Goal: Task Accomplishment & Management: Use online tool/utility

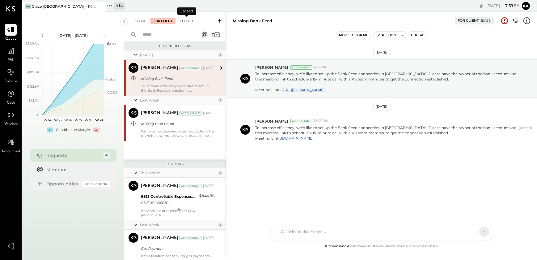
click at [186, 20] on div "Closed" at bounding box center [186, 21] width 19 height 6
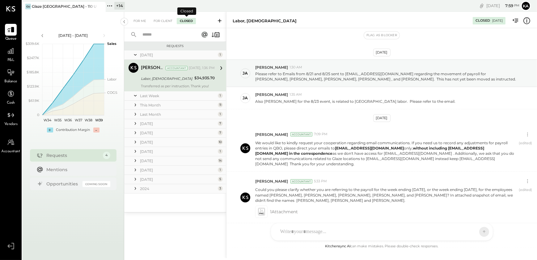
scroll to position [267, 0]
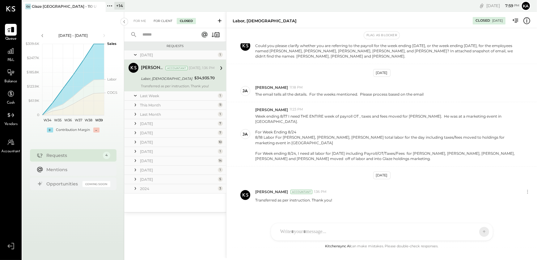
click at [162, 21] on div "For Client" at bounding box center [163, 21] width 25 height 6
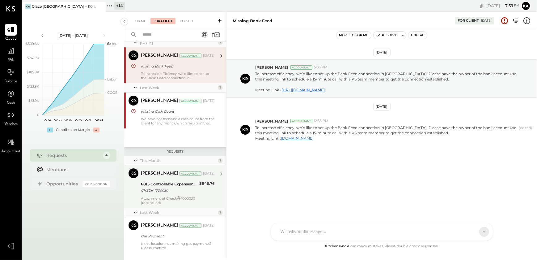
scroll to position [23, 0]
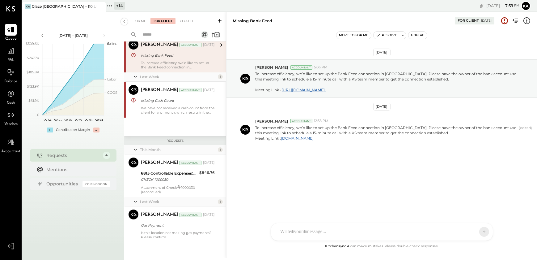
click at [111, 5] on icon at bounding box center [110, 6] width 8 height 8
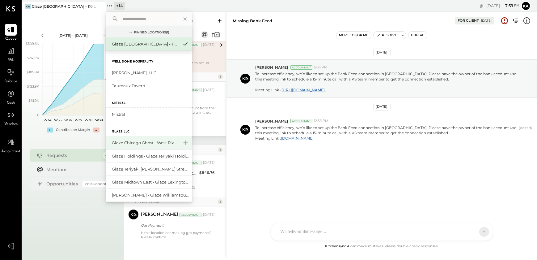
click at [141, 143] on div "Glaze Chicago Ghost - West River Rice LLC" at bounding box center [145, 143] width 67 height 6
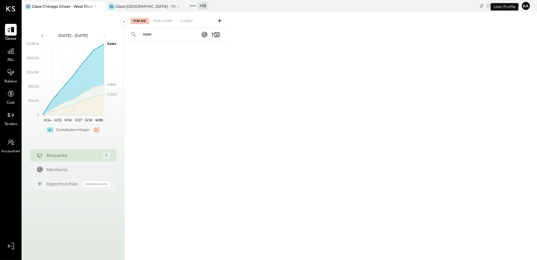
click at [193, 4] on icon at bounding box center [193, 6] width 8 height 8
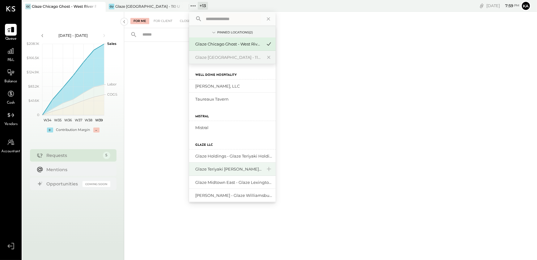
click at [232, 170] on div "Glaze Teriyaki [PERSON_NAME] Street - [PERSON_NAME] River [PERSON_NAME] LLC" at bounding box center [228, 169] width 67 height 6
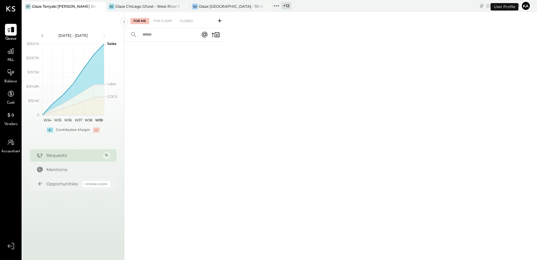
click at [276, 4] on icon at bounding box center [277, 6] width 8 height 8
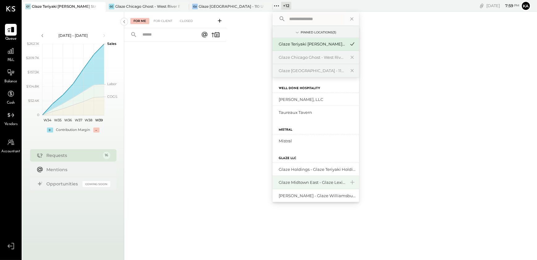
click at [300, 182] on div "Glaze Midtown East - Glaze Lexington One LLC" at bounding box center [312, 182] width 67 height 6
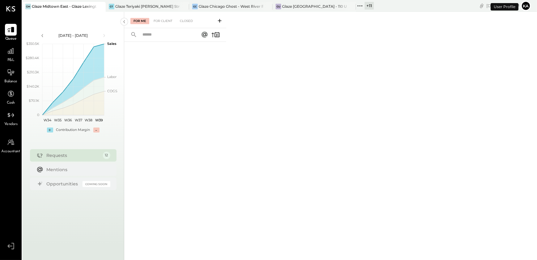
click at [361, 6] on icon at bounding box center [360, 5] width 1 height 1
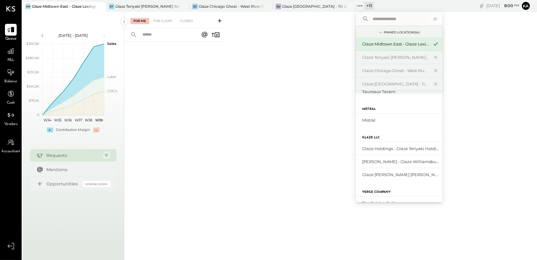
scroll to position [84, 0]
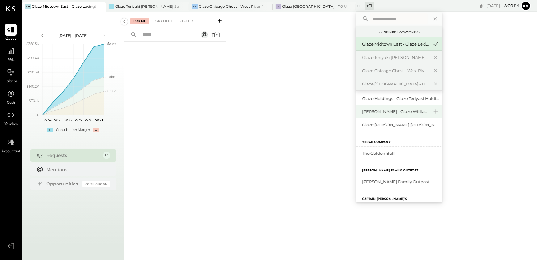
click at [389, 111] on div "[PERSON_NAME] - Glaze Williamsburg One LLC" at bounding box center [395, 112] width 67 height 6
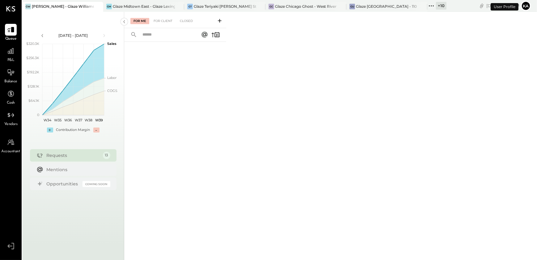
click at [432, 6] on icon at bounding box center [432, 6] width 8 height 8
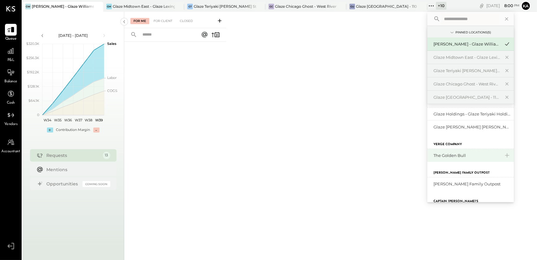
scroll to position [84, 0]
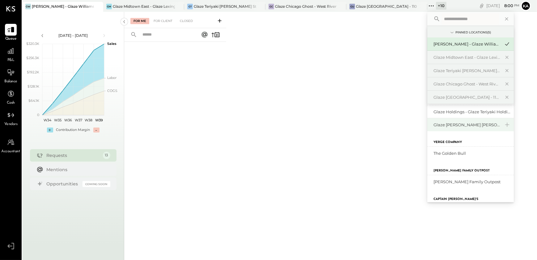
click at [465, 123] on div "Glaze [PERSON_NAME] [PERSON_NAME] LLC" at bounding box center [467, 125] width 67 height 6
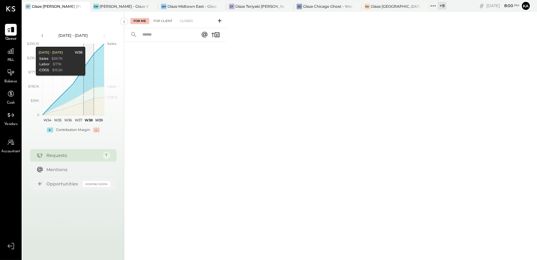
click at [164, 20] on div "For Client" at bounding box center [163, 21] width 25 height 6
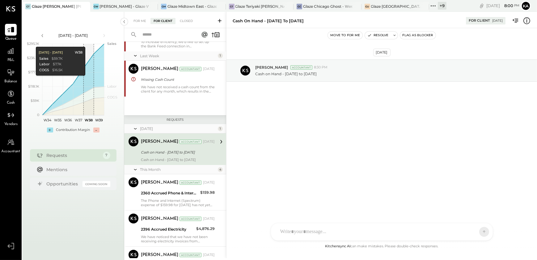
scroll to position [126, 0]
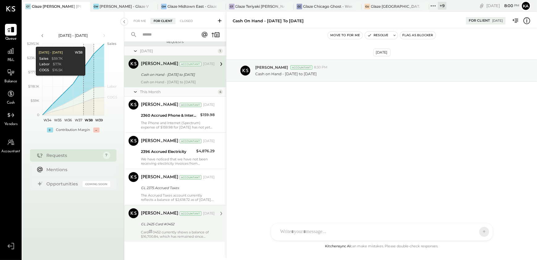
click at [178, 233] on div "Card # 0452 currently shows a balance of $16,700.84, which has remained since […" at bounding box center [178, 233] width 74 height 9
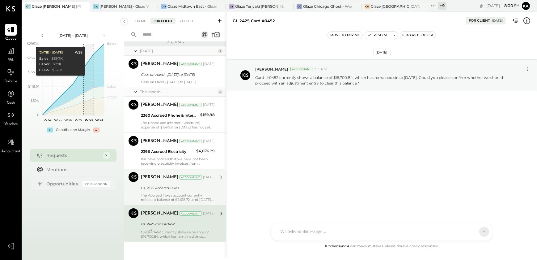
click at [180, 191] on div "GL 2375 Accrued Taxes" at bounding box center [177, 188] width 72 height 6
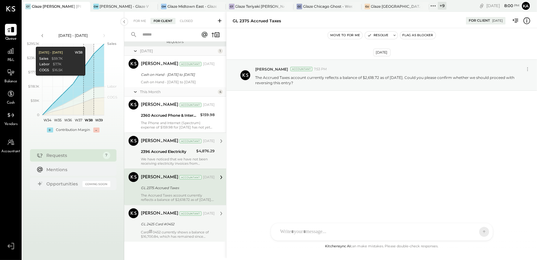
click at [173, 161] on div "We have noticed that we have not been receiving electricity invoices from [GEOG…" at bounding box center [178, 161] width 74 height 9
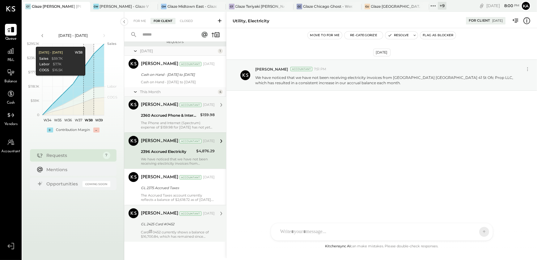
click at [173, 124] on div "The Phone and Internet (Spectrum) expense of $159.98 for [DATE] has not yet bee…" at bounding box center [178, 125] width 74 height 9
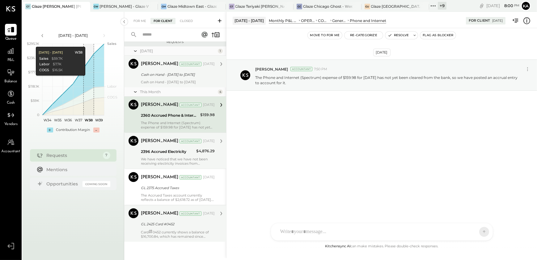
click at [173, 84] on div "[PERSON_NAME] Accountant [PERSON_NAME] Accountant [DATE] Cash on Hand - [DATE] …" at bounding box center [175, 72] width 102 height 32
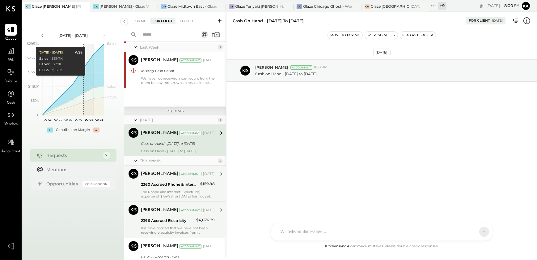
scroll to position [41, 0]
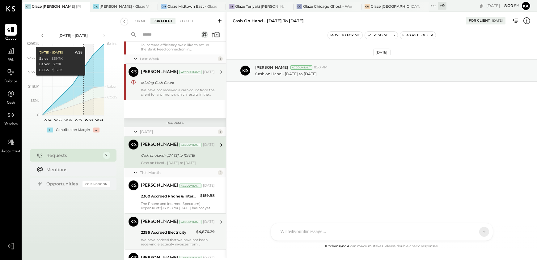
click at [169, 89] on div "We have not received a cash count from the client for any month, which results …" at bounding box center [178, 92] width 74 height 9
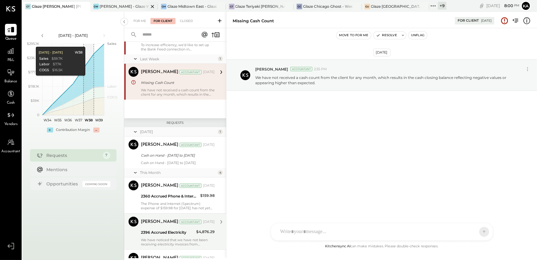
click at [130, 9] on div "[PERSON_NAME] Williamsburg - Glaze Williamsburg One LLC" at bounding box center [119, 7] width 59 height 6
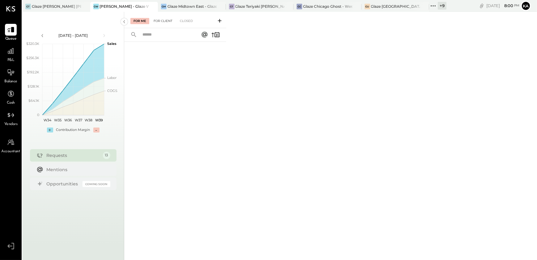
click at [165, 23] on div "For Client" at bounding box center [163, 21] width 25 height 6
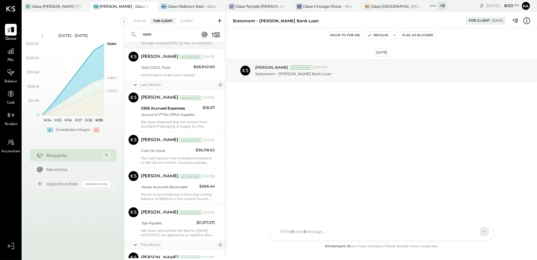
scroll to position [368, 0]
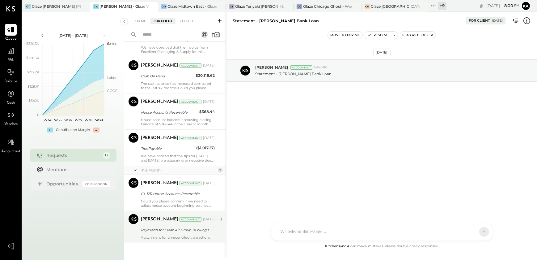
click at [174, 233] on div "Payments for Clean Air Group Trucking Corp and CSC" at bounding box center [177, 229] width 72 height 7
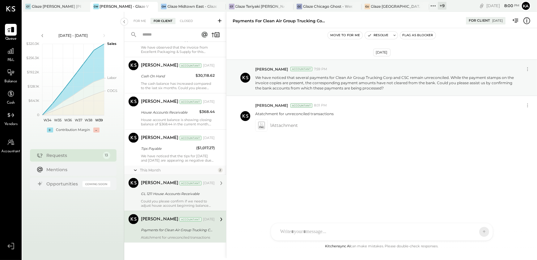
click at [172, 198] on div "[PERSON_NAME] Accountant [DATE] GL 1211 House Accounts Receivable Could you ple…" at bounding box center [178, 193] width 74 height 30
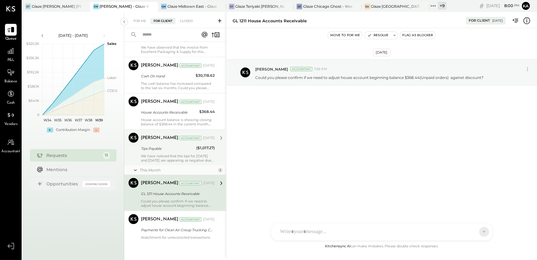
click at [171, 154] on div "We have noticed that the tips for [DATE] and [DATE] are appearing as negative d…" at bounding box center [178, 158] width 74 height 9
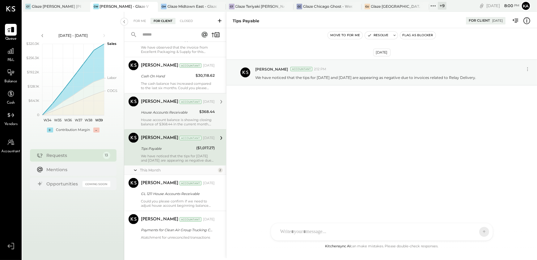
click at [166, 118] on div "House account balance is showing closing balance of $368.44 in the current mont…" at bounding box center [178, 122] width 74 height 9
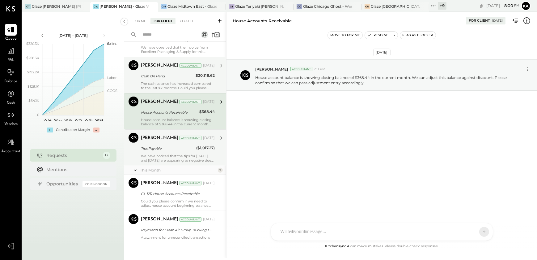
click at [162, 81] on div "The cash balance has increased compared to the last six months. Could you pleas…" at bounding box center [178, 85] width 74 height 9
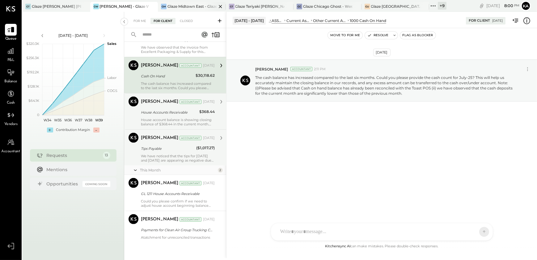
click at [179, 6] on div "Glaze Midtown East - Glaze Lexington One LLC" at bounding box center [192, 6] width 49 height 5
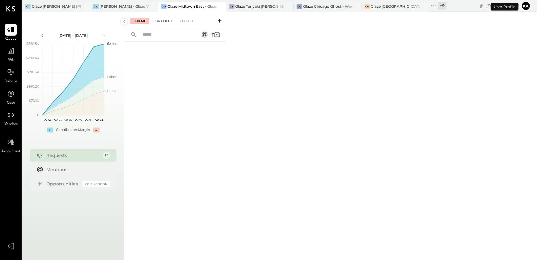
click at [167, 22] on div "For Client" at bounding box center [163, 21] width 25 height 6
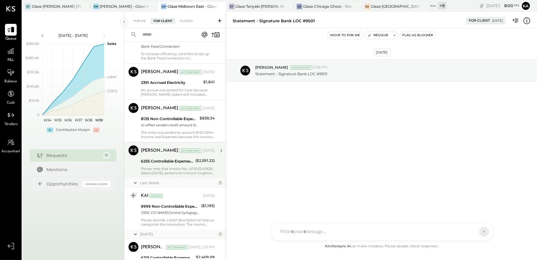
scroll to position [361, 0]
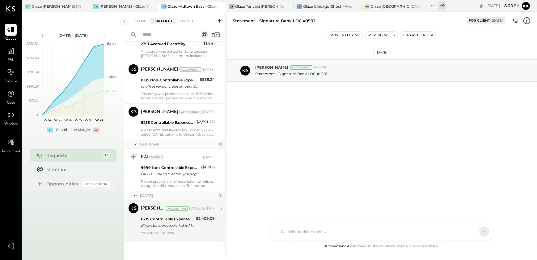
click at [170, 225] on div "Black stone, Fooda,Forkable,Meal pal,Ritual,Sharebite, [DOMAIN_NAME]" at bounding box center [167, 225] width 53 height 6
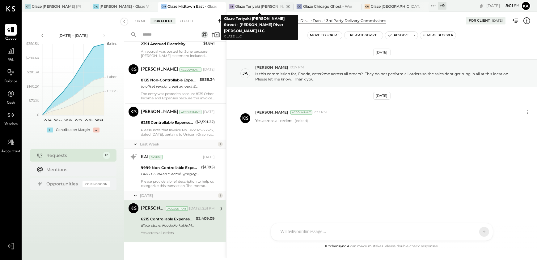
click at [260, 6] on div "Glaze Teriyaki [PERSON_NAME] Street - [PERSON_NAME] River [PERSON_NAME] LLC" at bounding box center [260, 6] width 49 height 5
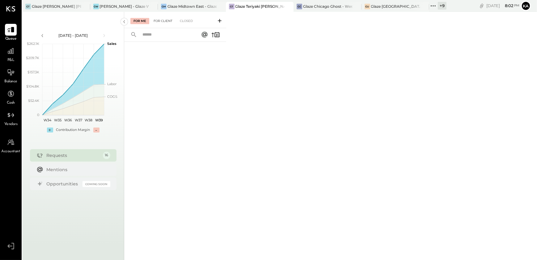
click at [162, 20] on div "For Client" at bounding box center [163, 21] width 25 height 6
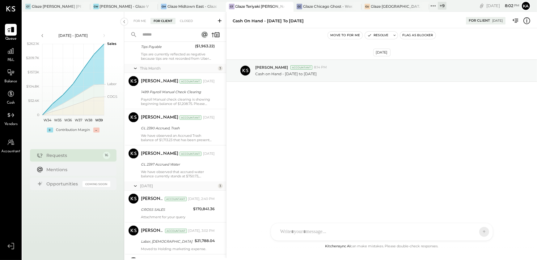
scroll to position [496, 0]
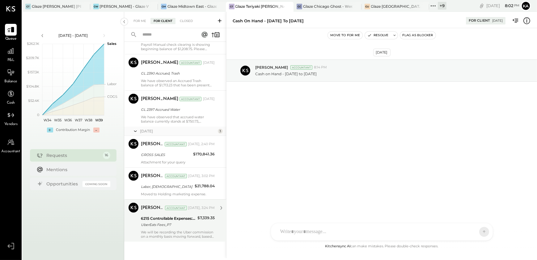
click at [154, 228] on div "6215 Controllable Expenses:Direct Operating Expenses:Transaction Related Expens…" at bounding box center [168, 222] width 55 height 14
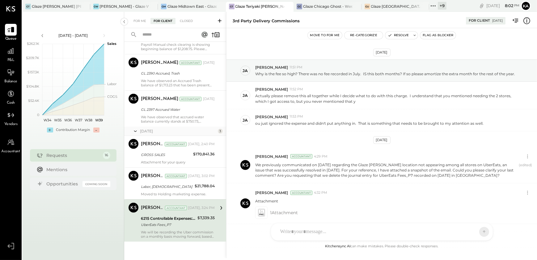
scroll to position [127, 0]
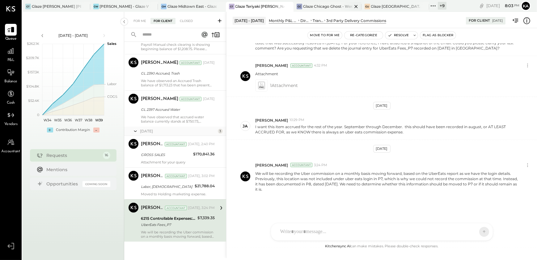
click at [324, 7] on div "Glaze Chicago Ghost - West River Rice LLC" at bounding box center [327, 6] width 49 height 5
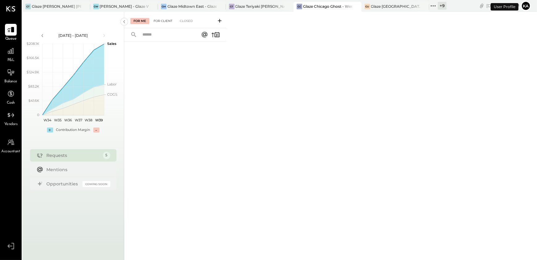
click at [162, 20] on div "For Client" at bounding box center [163, 21] width 25 height 6
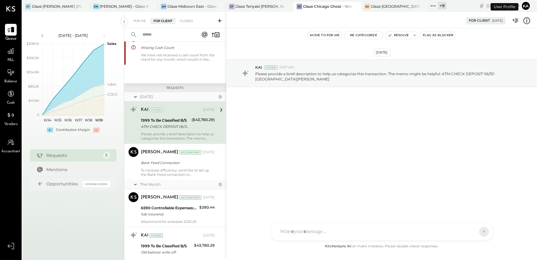
scroll to position [58, 0]
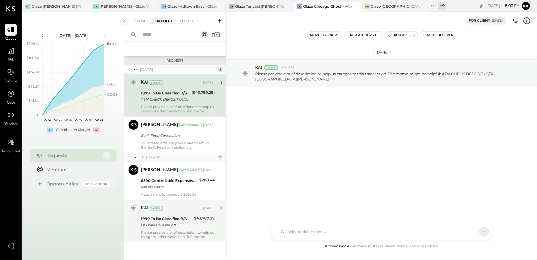
drag, startPoint x: 165, startPoint y: 234, endPoint x: 167, endPoint y: 224, distance: 10.4
click at [165, 234] on div "Please provide a brief description to help us categorize this transaction. The …" at bounding box center [178, 234] width 74 height 9
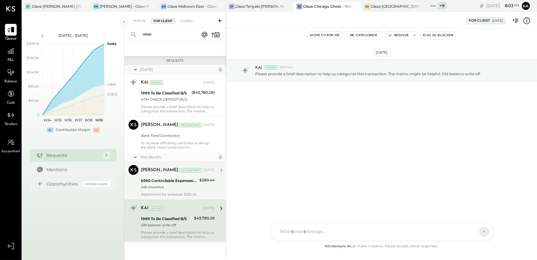
click at [170, 184] on div "liab insurance" at bounding box center [169, 187] width 57 height 6
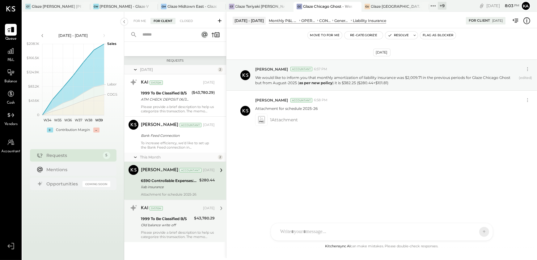
click at [168, 225] on div "Old balance write off" at bounding box center [166, 225] width 51 height 6
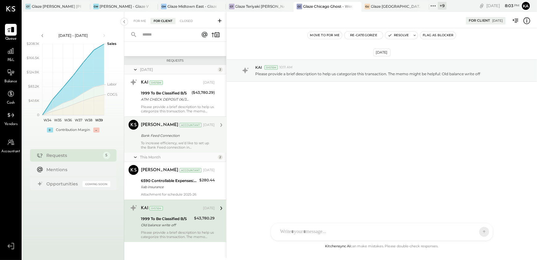
click at [179, 139] on div "Bank Feed Connection" at bounding box center [177, 135] width 72 height 7
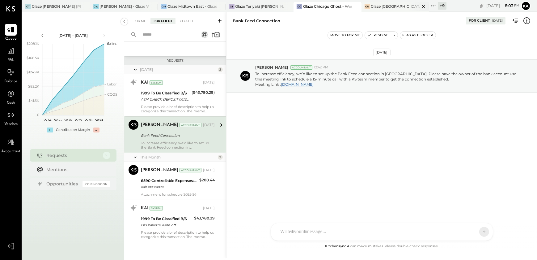
click at [391, 6] on div "Glaze [GEOGRAPHIC_DATA] - 110 Uni" at bounding box center [395, 6] width 49 height 5
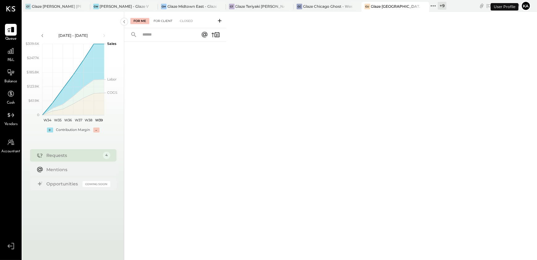
click at [159, 19] on div "For Client" at bounding box center [163, 21] width 25 height 6
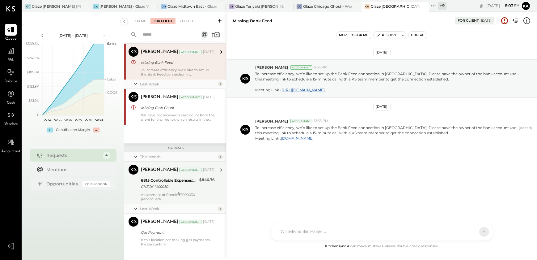
scroll to position [23, 0]
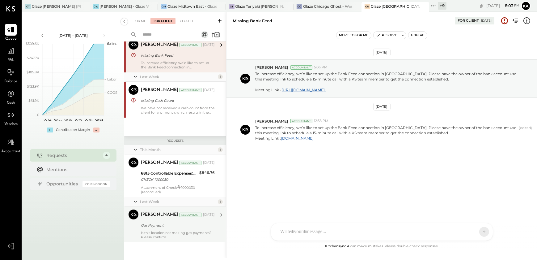
click at [173, 229] on div "Gas Payment" at bounding box center [177, 224] width 72 height 7
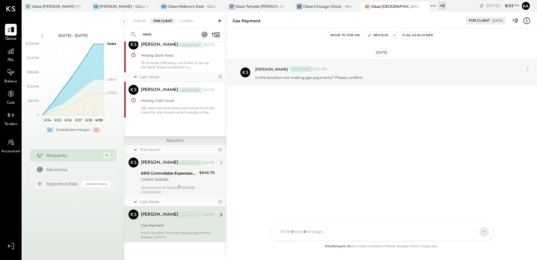
click at [174, 182] on div "6815 Controllable Expenses:General & Administrative Expenses:Repairs & Maintena…" at bounding box center [169, 176] width 57 height 14
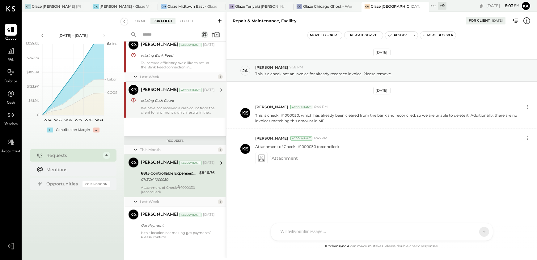
click at [170, 116] on div "[PERSON_NAME] Accountant [PERSON_NAME] Accountant [DATE] Missing Cash Count We …" at bounding box center [175, 100] width 102 height 36
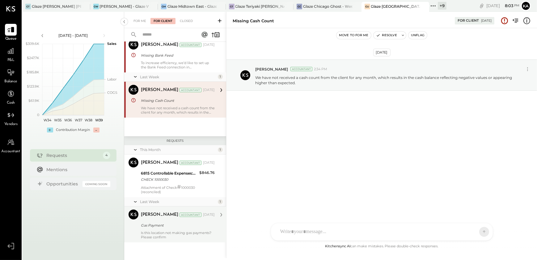
drag, startPoint x: 169, startPoint y: 227, endPoint x: 167, endPoint y: 224, distance: 3.6
click at [168, 227] on div "Gas Payment" at bounding box center [177, 225] width 72 height 6
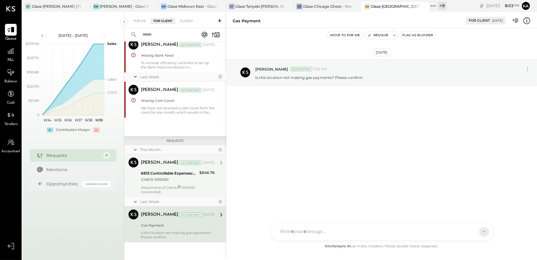
click at [175, 178] on div "CHECK 1000030" at bounding box center [169, 179] width 57 height 6
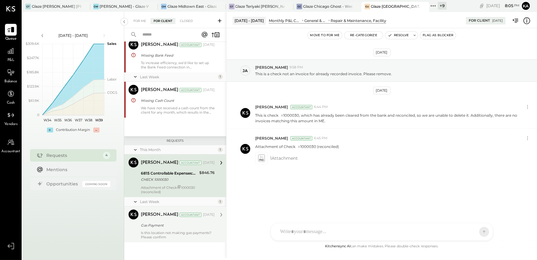
drag, startPoint x: 161, startPoint y: 226, endPoint x: 159, endPoint y: 220, distance: 6.1
click at [161, 226] on div "Gas Payment" at bounding box center [177, 225] width 72 height 6
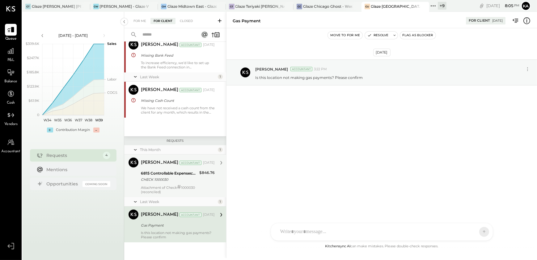
click at [162, 180] on div "CHECK 1000030" at bounding box center [169, 179] width 57 height 6
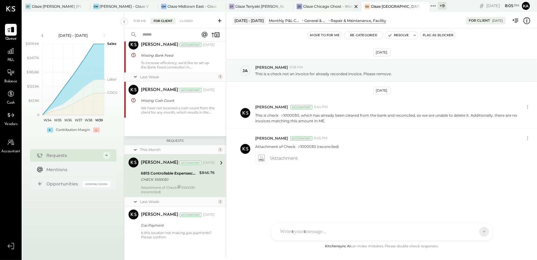
click at [339, 6] on div "Glaze Chicago Ghost - West River Rice LLC" at bounding box center [327, 6] width 49 height 5
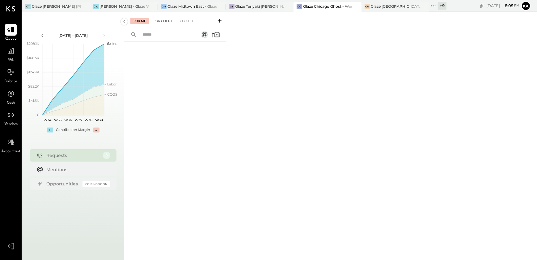
click at [164, 20] on div "For Client" at bounding box center [163, 21] width 25 height 6
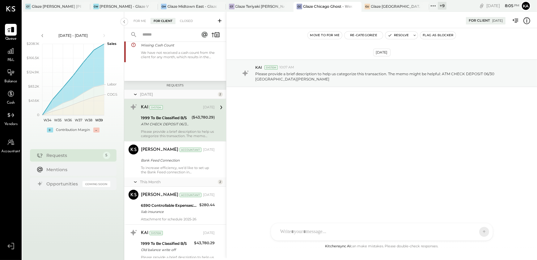
scroll to position [58, 0]
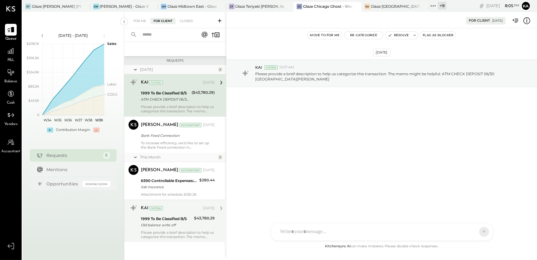
click at [160, 223] on div "Old balance write off" at bounding box center [166, 225] width 51 height 6
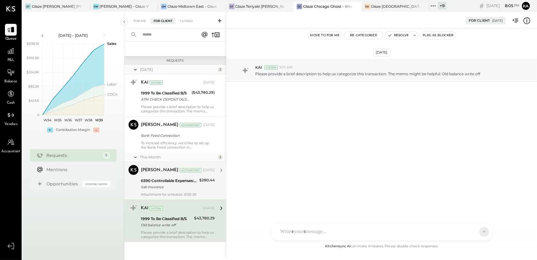
click at [164, 182] on div "6590 Controllable Expenses:General & Administrative Expenses:Liability Insurance" at bounding box center [169, 181] width 57 height 6
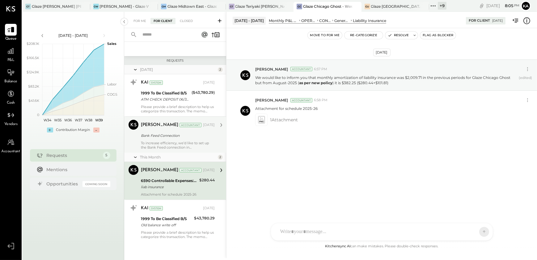
click at [161, 137] on div "Bank Feed Connection" at bounding box center [177, 135] width 72 height 6
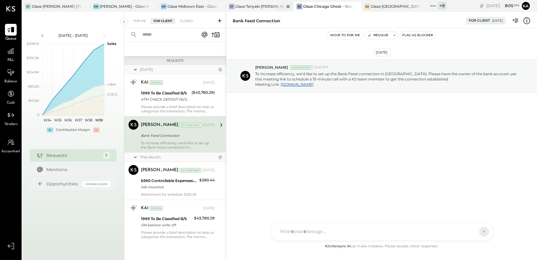
click at [260, 6] on div "Glaze Teriyaki [PERSON_NAME] Street - [PERSON_NAME] River [PERSON_NAME] LLC" at bounding box center [260, 6] width 49 height 5
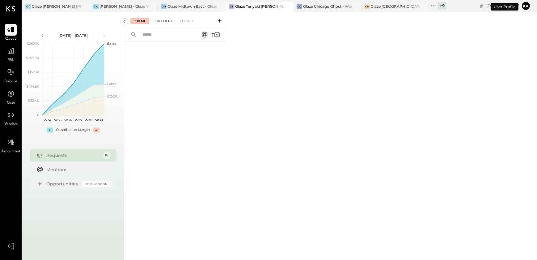
click at [160, 23] on div "For Client" at bounding box center [163, 21] width 25 height 6
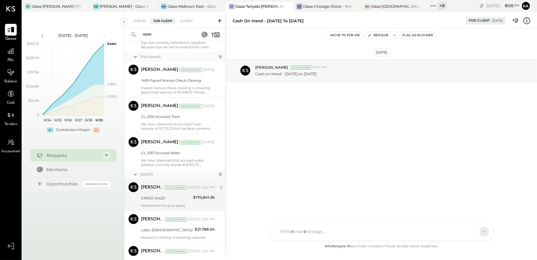
scroll to position [496, 0]
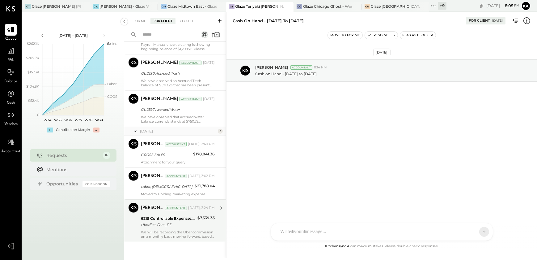
click at [168, 229] on div "[PERSON_NAME] Accountant [DATE], 3:24 PM 6215 Controllable Expenses:Direct Oper…" at bounding box center [178, 221] width 74 height 36
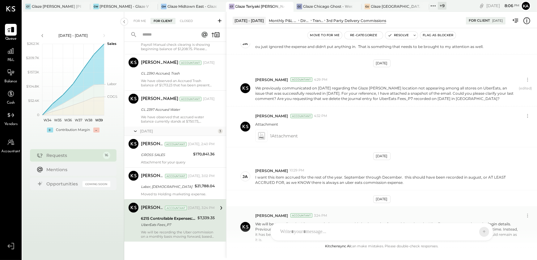
scroll to position [43, 0]
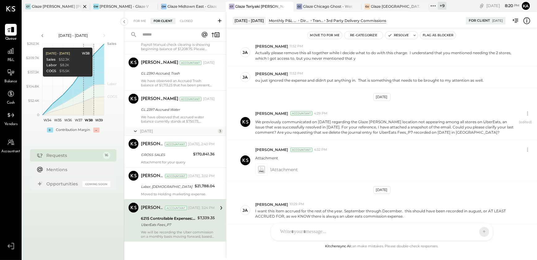
click at [67, 4] on div "Glaze [PERSON_NAME] [PERSON_NAME] LLC" at bounding box center [56, 6] width 49 height 5
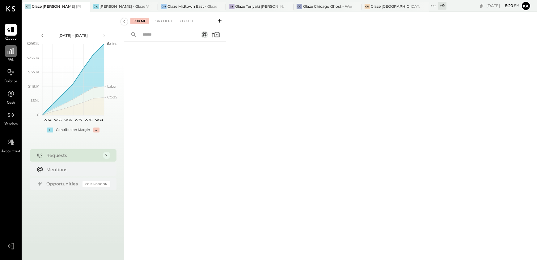
click at [10, 51] on icon at bounding box center [11, 51] width 8 height 8
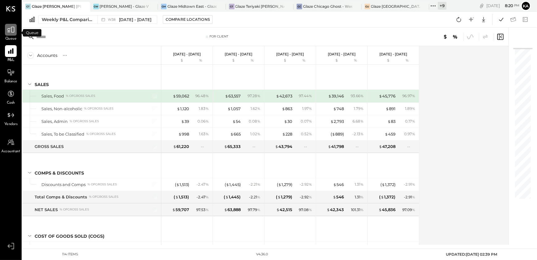
click at [12, 30] on icon at bounding box center [11, 30] width 8 height 8
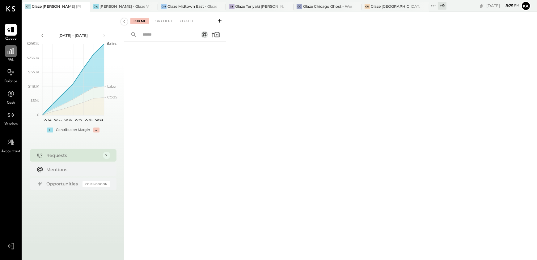
click at [11, 52] on icon at bounding box center [11, 51] width 6 height 6
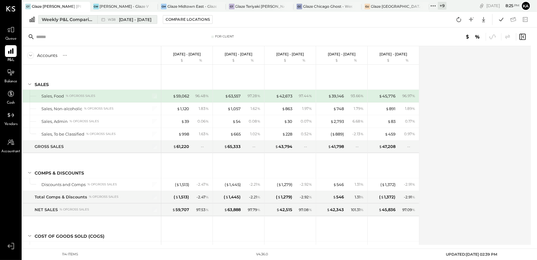
click at [74, 18] on div "Weekly P&L Comparison" at bounding box center [68, 19] width 52 height 6
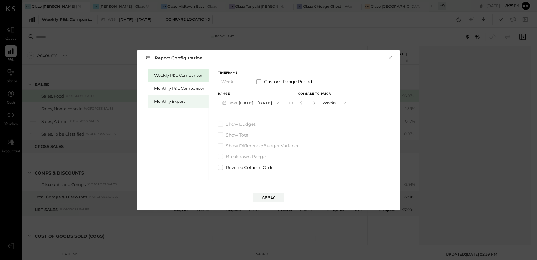
click at [179, 102] on div "Monthly Export" at bounding box center [179, 101] width 51 height 6
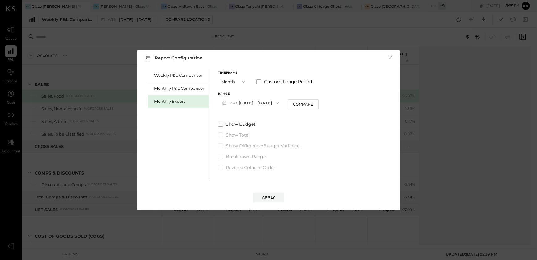
click at [276, 102] on icon "button" at bounding box center [278, 103] width 5 height 5
click at [262, 115] on div "M08 [DATE] - [DATE]" at bounding box center [254, 116] width 71 height 13
click at [273, 198] on div "Apply" at bounding box center [268, 197] width 13 height 5
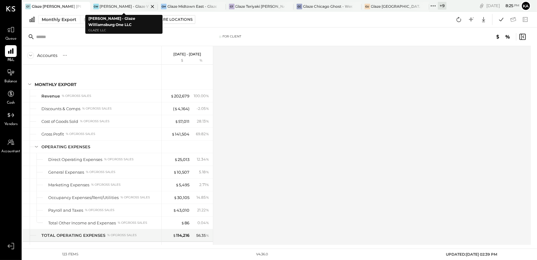
click at [153, 6] on icon at bounding box center [152, 6] width 3 height 3
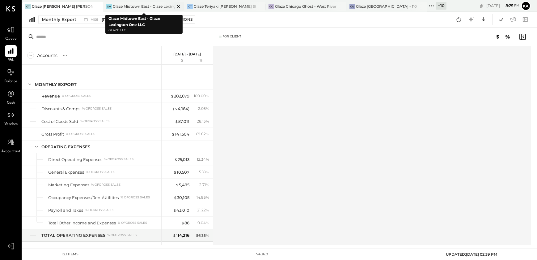
click at [180, 6] on icon at bounding box center [179, 6] width 8 height 7
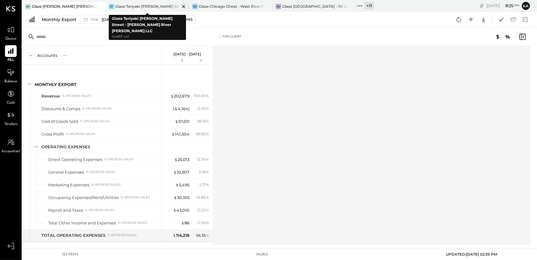
click at [185, 5] on icon at bounding box center [184, 6] width 8 height 7
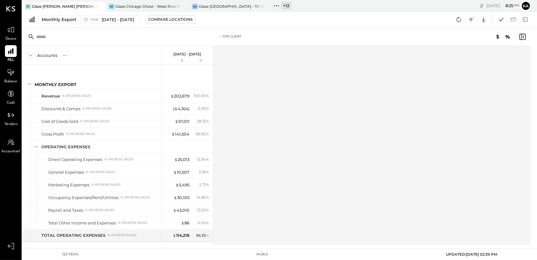
click at [185, 5] on icon at bounding box center [184, 6] width 8 height 7
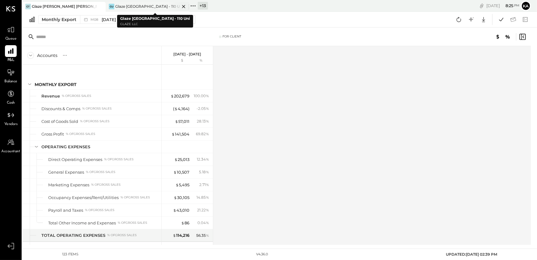
click at [183, 6] on icon at bounding box center [183, 6] width 3 height 3
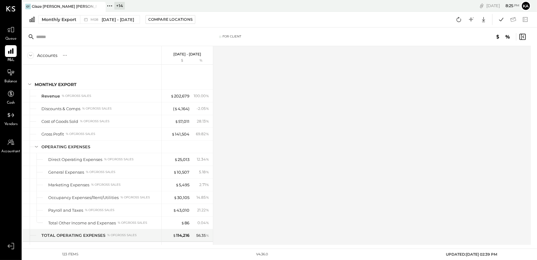
click at [111, 5] on icon at bounding box center [110, 6] width 8 height 8
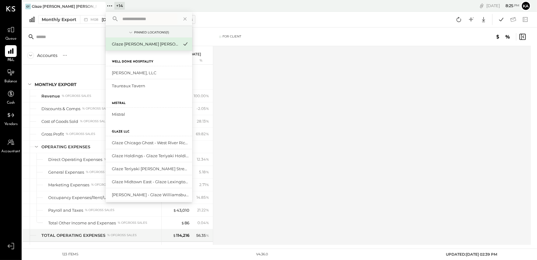
click at [137, 19] on input "text" at bounding box center [149, 18] width 58 height 11
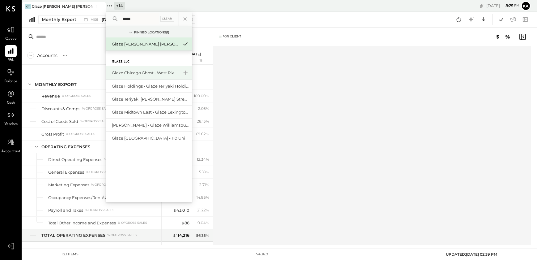
type input "*****"
click at [143, 73] on div "Glaze Chicago Ghost - West River Rice LLC" at bounding box center [145, 73] width 67 height 6
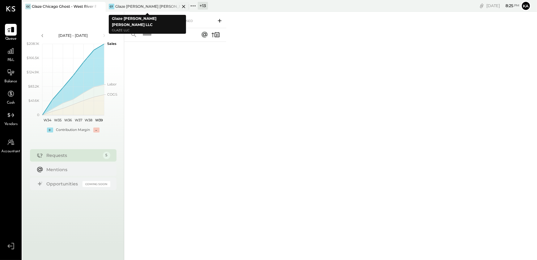
click at [184, 5] on icon at bounding box center [184, 6] width 8 height 7
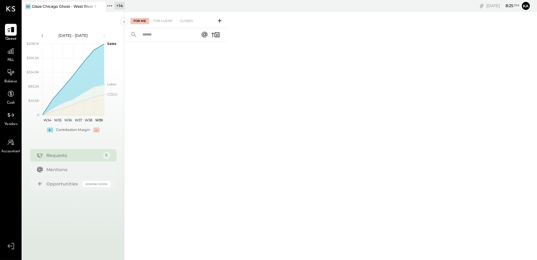
click at [109, 6] on icon at bounding box center [109, 5] width 1 height 1
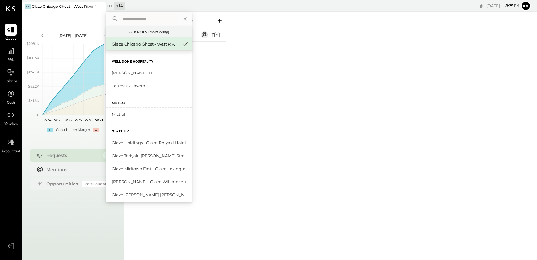
drag, startPoint x: 246, startPoint y: 79, endPoint x: 191, endPoint y: 68, distance: 56.1
click at [246, 79] on div "For Me For Client Closed" at bounding box center [330, 135] width 413 height 246
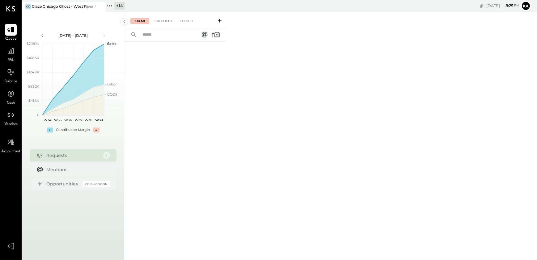
click at [110, 4] on icon at bounding box center [110, 6] width 8 height 8
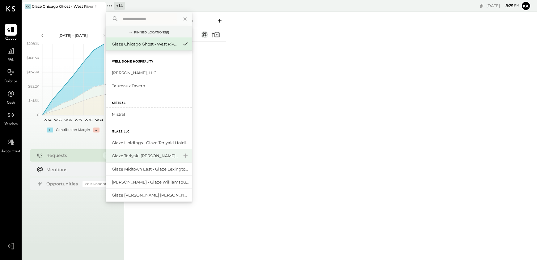
click at [144, 154] on div "Glaze Teriyaki [PERSON_NAME] Street - [PERSON_NAME] River [PERSON_NAME] LLC" at bounding box center [145, 156] width 67 height 6
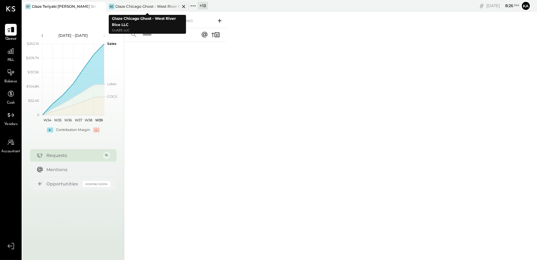
click at [185, 5] on icon at bounding box center [183, 6] width 3 height 3
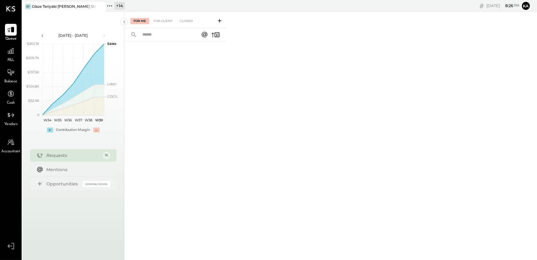
click at [111, 3] on icon at bounding box center [110, 6] width 8 height 8
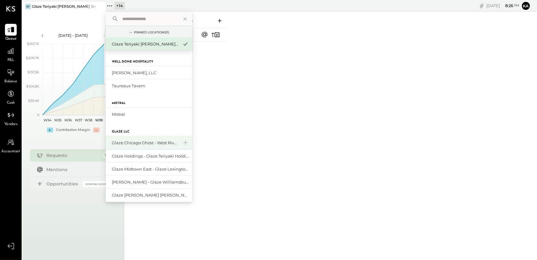
click at [149, 142] on div "Glaze Chicago Ghost - West River Rice LLC" at bounding box center [145, 143] width 67 height 6
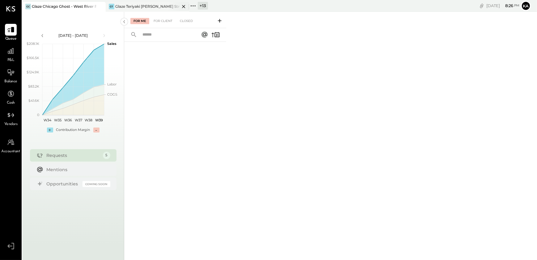
click at [183, 6] on icon at bounding box center [183, 6] width 3 height 3
click at [111, 5] on icon at bounding box center [110, 6] width 8 height 8
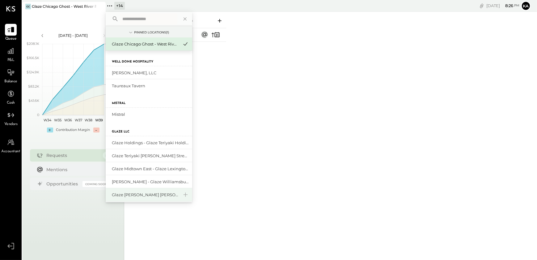
click at [148, 193] on div "Glaze [PERSON_NAME] [PERSON_NAME] LLC" at bounding box center [145, 195] width 67 height 6
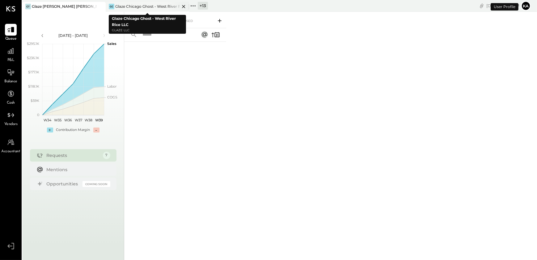
click at [185, 5] on icon at bounding box center [183, 6] width 3 height 3
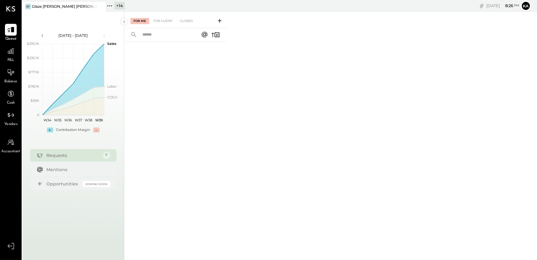
click at [110, 6] on icon at bounding box center [109, 5] width 1 height 1
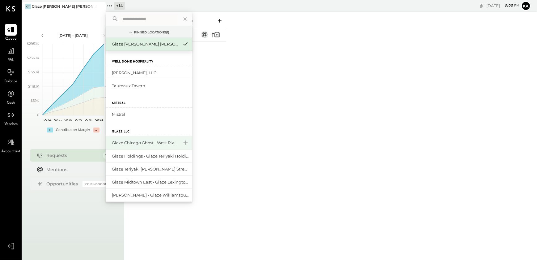
click at [154, 145] on div "Glaze Chicago Ghost - West River Rice LLC" at bounding box center [145, 143] width 67 height 6
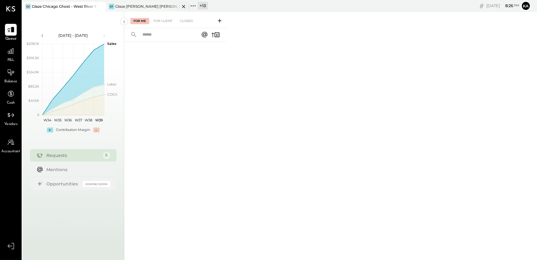
click at [183, 6] on icon at bounding box center [183, 6] width 3 height 3
click at [10, 51] on icon at bounding box center [11, 51] width 6 height 6
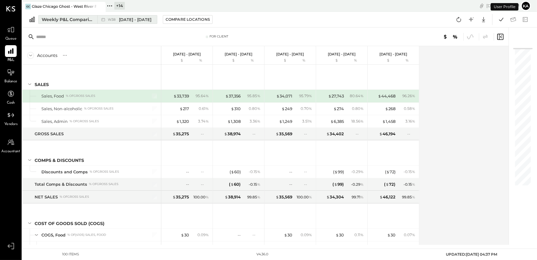
click at [83, 18] on div "Weekly P&L Comparison" at bounding box center [68, 19] width 52 height 6
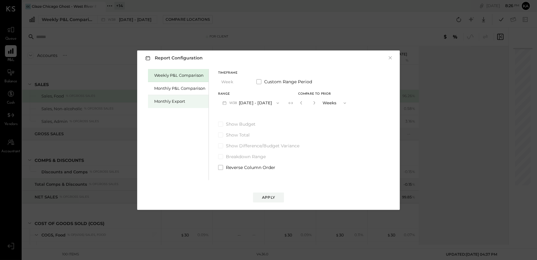
drag, startPoint x: 186, startPoint y: 99, endPoint x: 191, endPoint y: 99, distance: 4.6
click at [186, 99] on div "Monthly Export" at bounding box center [179, 101] width 51 height 6
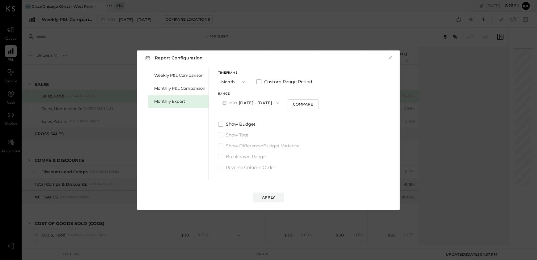
click at [276, 102] on icon "button" at bounding box center [278, 103] width 5 height 5
click at [256, 118] on span "[DATE] - [DATE]" at bounding box center [248, 116] width 29 height 5
click at [271, 195] on div "Apply" at bounding box center [268, 197] width 13 height 5
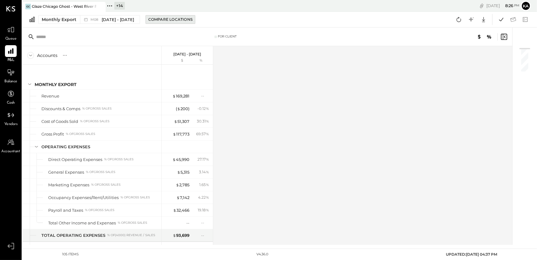
click at [168, 19] on div "Compare Locations" at bounding box center [170, 19] width 44 height 5
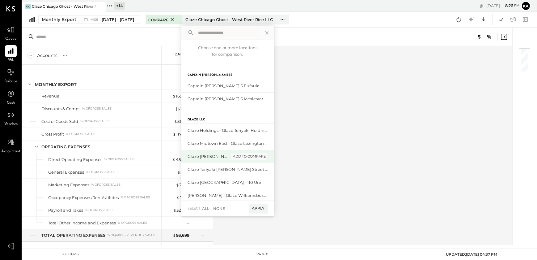
click at [239, 155] on div "add to compare" at bounding box center [249, 156] width 37 height 7
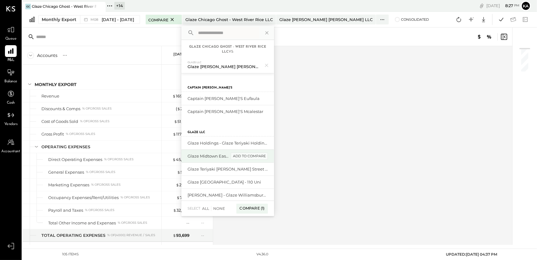
click at [255, 155] on div "add to compare" at bounding box center [249, 155] width 37 height 7
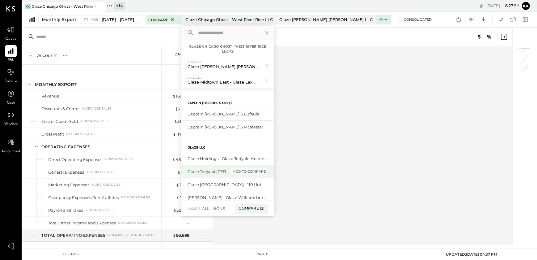
click at [253, 173] on div "add to compare" at bounding box center [249, 171] width 37 height 7
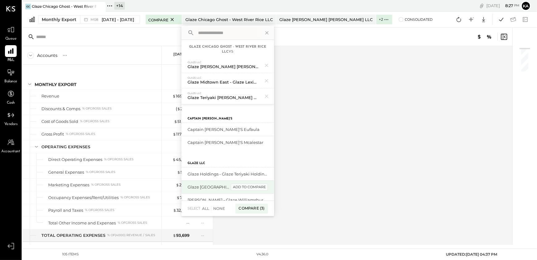
click at [249, 186] on div "add to compare" at bounding box center [249, 186] width 37 height 7
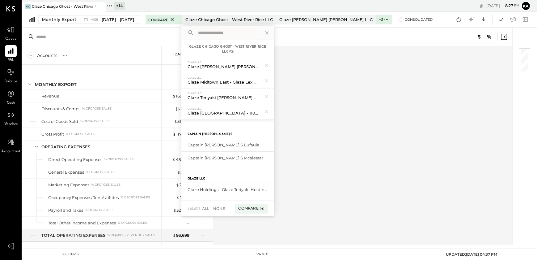
scroll to position [28, 0]
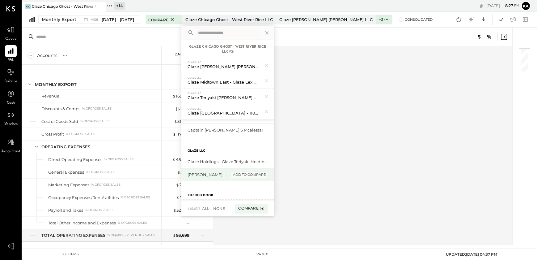
click at [251, 173] on div "add to compare" at bounding box center [249, 174] width 37 height 7
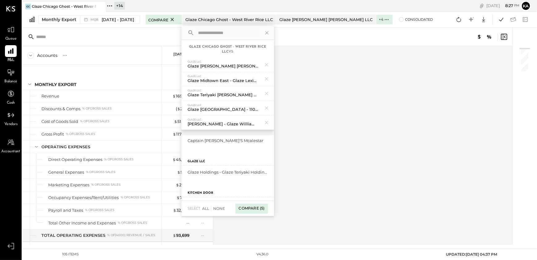
click at [253, 208] on div "Compare (5)" at bounding box center [252, 208] width 32 height 10
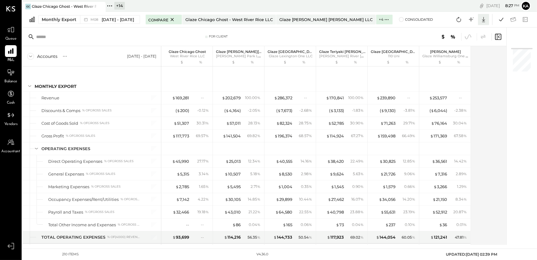
click at [483, 19] on icon at bounding box center [484, 19] width 8 height 8
click at [473, 53] on div "Excel" at bounding box center [464, 55] width 49 height 13
drag, startPoint x: 518, startPoint y: 152, endPoint x: 535, endPoint y: 158, distance: 17.9
click at [518, 152] on div at bounding box center [519, 136] width 24 height 217
click at [128, 18] on span "[DATE] - [DATE]" at bounding box center [118, 20] width 32 height 6
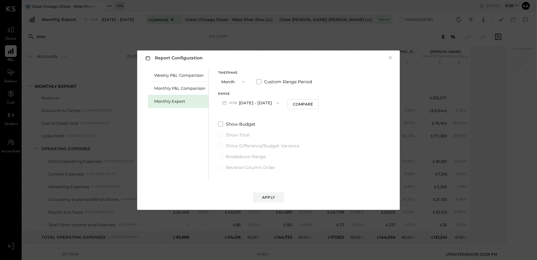
click at [276, 102] on icon "button" at bounding box center [278, 103] width 5 height 5
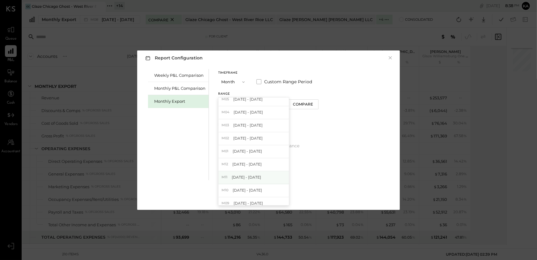
scroll to position [56, 0]
click at [259, 151] on div "M01 [DATE] - [DATE]" at bounding box center [254, 151] width 71 height 13
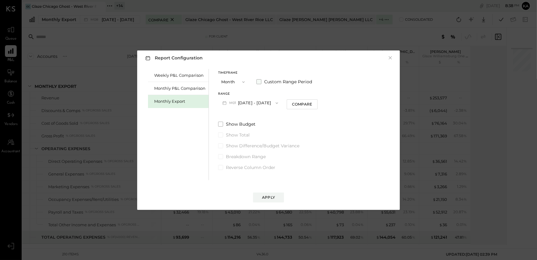
click at [257, 81] on span at bounding box center [259, 81] width 5 height 5
click at [304, 102] on icon "button" at bounding box center [301, 103] width 5 height 5
click at [312, 115] on div "[DATE]" at bounding box center [296, 116] width 52 height 13
click at [268, 198] on div "Apply" at bounding box center [268, 197] width 13 height 5
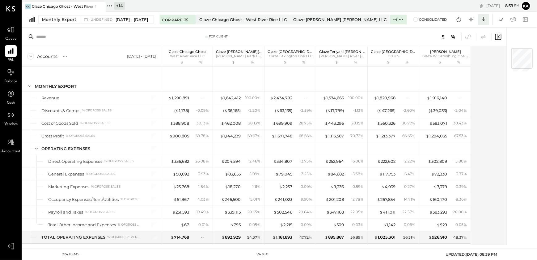
click at [483, 19] on icon at bounding box center [484, 19] width 8 height 8
click at [470, 53] on div "Excel" at bounding box center [464, 55] width 49 height 13
drag, startPoint x: 512, startPoint y: 215, endPoint x: 507, endPoint y: 217, distance: 5.4
click at [511, 215] on div at bounding box center [519, 136] width 24 height 217
click at [497, 116] on div "Accounts S % GL [DATE] - [DATE] Glaze Chicago Ghost West River Rice LLC $ % Gla…" at bounding box center [264, 145] width 485 height 199
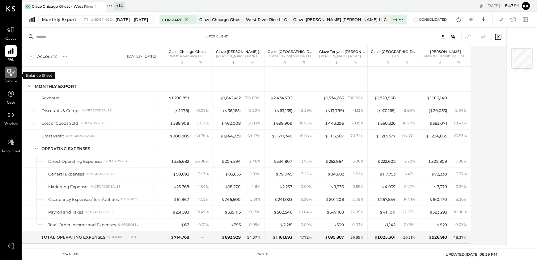
click at [9, 71] on icon at bounding box center [11, 72] width 8 height 8
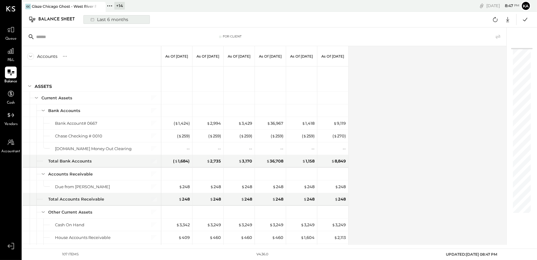
click at [103, 19] on div "Last 6 months" at bounding box center [109, 19] width 44 height 8
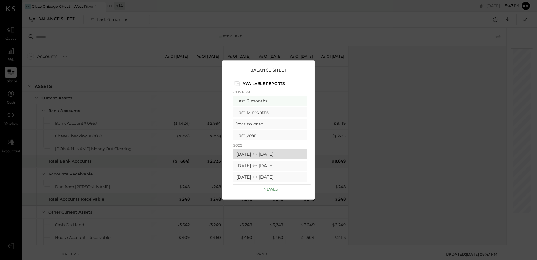
click at [258, 152] on icon at bounding box center [255, 154] width 6 height 6
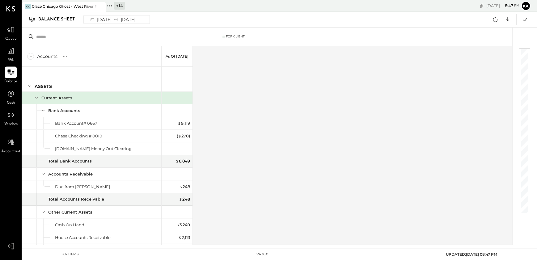
click at [330, 154] on div "Accounts S GL As of [DATE] ASSETS Current Assets Bank Accounts Bank Account# 06…" at bounding box center [267, 145] width 491 height 199
drag, startPoint x: 263, startPoint y: 92, endPoint x: 237, endPoint y: 71, distance: 33.6
click at [262, 92] on div "Accounts S GL As of [DATE] ASSETS Current Assets Bank Accounts Bank Account# 06…" at bounding box center [267, 145] width 491 height 199
click at [109, 6] on icon at bounding box center [110, 6] width 8 height 8
click at [280, 99] on div "Accounts S GL As of [DATE] ASSETS Current Assets Bank Accounts Bank Account# 06…" at bounding box center [267, 145] width 491 height 199
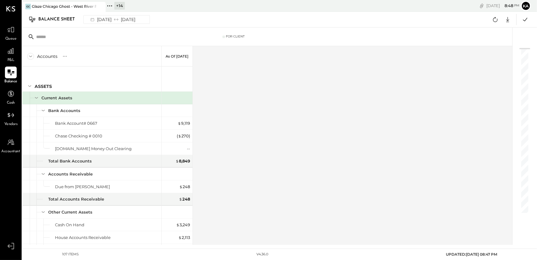
click at [233, 103] on div "Accounts S GL As of [DATE] ASSETS Current Assets Bank Accounts Bank Account# 06…" at bounding box center [267, 145] width 491 height 199
click at [109, 5] on icon at bounding box center [110, 6] width 8 height 8
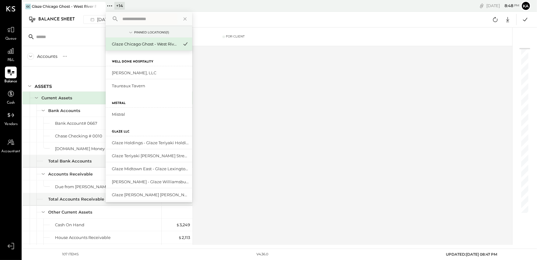
click at [143, 20] on input "text" at bounding box center [149, 18] width 58 height 11
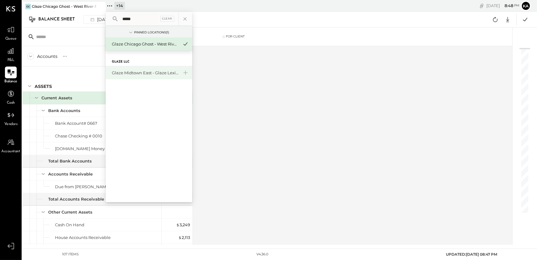
type input "*****"
click at [153, 72] on div "Glaze Midtown East - Glaze Lexington One LLC" at bounding box center [145, 73] width 67 height 6
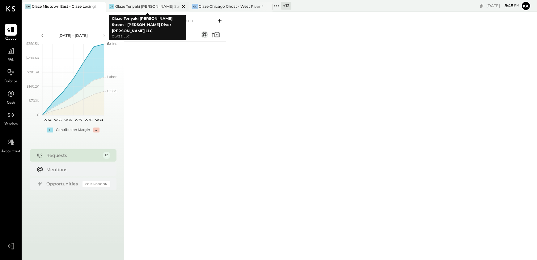
click at [148, 4] on div "Glaze Teriyaki [PERSON_NAME] Street - [PERSON_NAME] River [PERSON_NAME] LLC" at bounding box center [147, 6] width 65 height 5
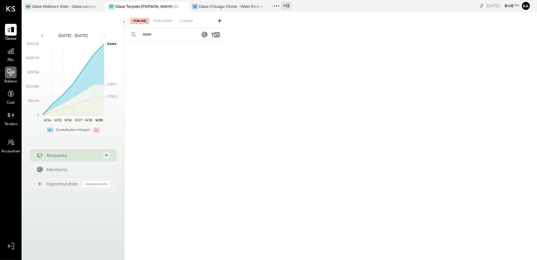
click at [12, 73] on icon at bounding box center [11, 72] width 8 height 8
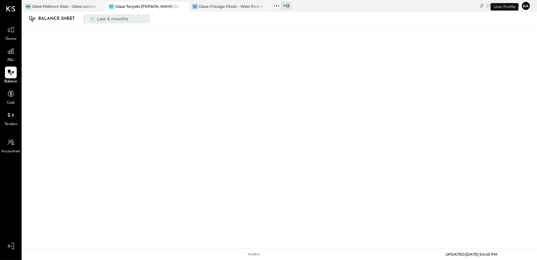
click at [121, 19] on div "Last 6 months" at bounding box center [109, 19] width 44 height 8
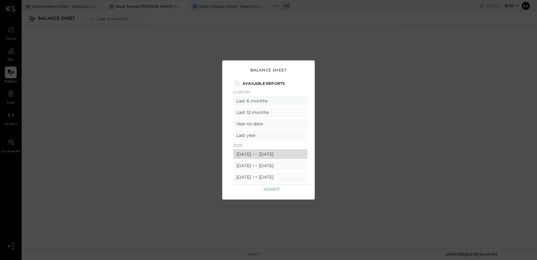
click at [255, 153] on div "[DATE] [DATE]" at bounding box center [270, 154] width 74 height 10
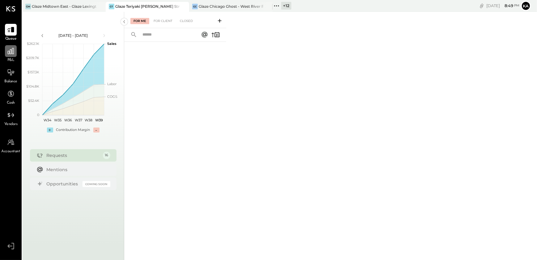
click at [9, 55] on div at bounding box center [11, 51] width 12 height 12
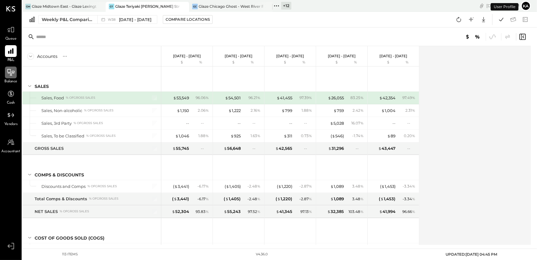
click at [12, 74] on icon at bounding box center [11, 72] width 8 height 8
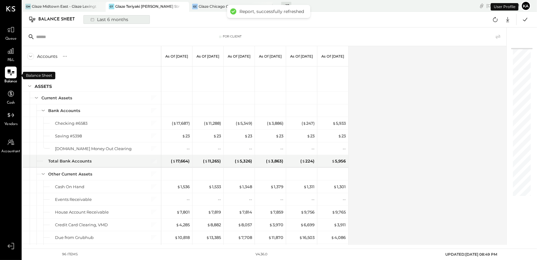
click at [136, 19] on button "Last 6 months" at bounding box center [116, 19] width 66 height 9
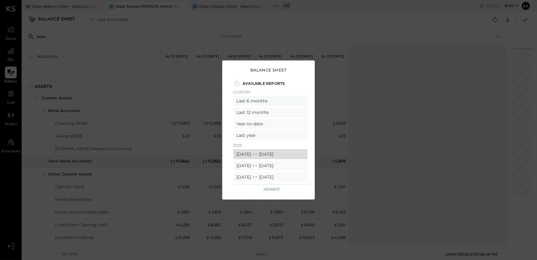
click at [266, 154] on div "[DATE] [DATE]" at bounding box center [270, 154] width 74 height 10
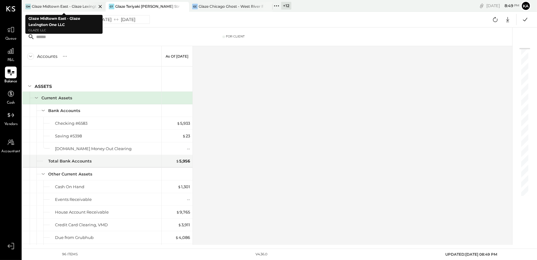
click at [82, 6] on div "Glaze Midtown East - Glaze Lexington One LLC" at bounding box center [64, 6] width 65 height 5
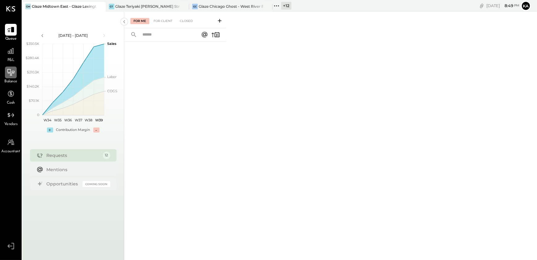
click at [10, 74] on icon at bounding box center [10, 72] width 7 height 6
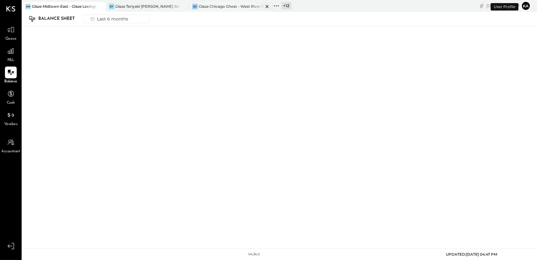
click at [236, 5] on div "Glaze Chicago Ghost - West River Rice LLC" at bounding box center [231, 6] width 65 height 5
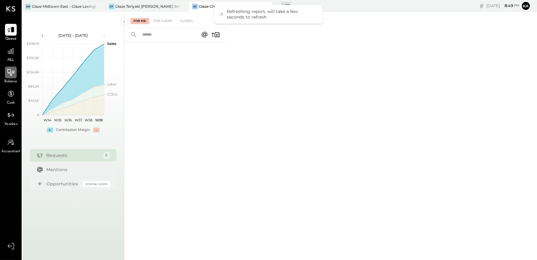
click at [9, 72] on icon at bounding box center [10, 72] width 7 height 6
click at [14, 74] on icon at bounding box center [11, 72] width 8 height 8
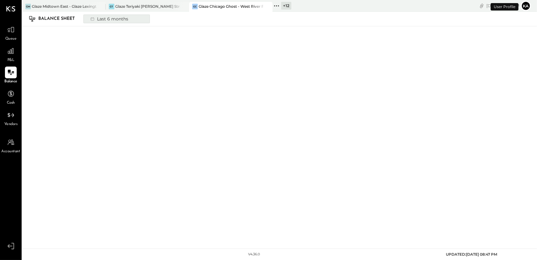
click at [127, 19] on div "Last 6 months" at bounding box center [109, 19] width 44 height 8
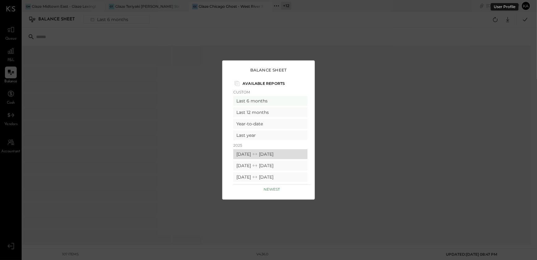
click at [248, 154] on div "[DATE] [DATE]" at bounding box center [270, 154] width 74 height 10
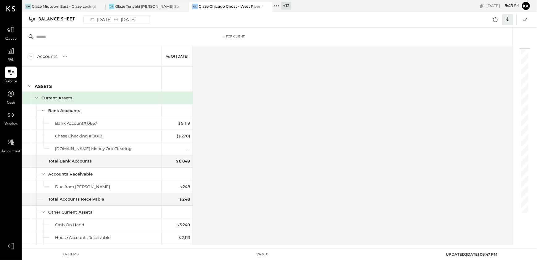
click at [508, 20] on icon at bounding box center [508, 19] width 3 height 5
click at [490, 53] on div "Excel" at bounding box center [488, 55] width 49 height 13
click at [153, 6] on div "Glaze Teriyaki [PERSON_NAME] Street - [PERSON_NAME] River [PERSON_NAME] LLC" at bounding box center [147, 6] width 65 height 5
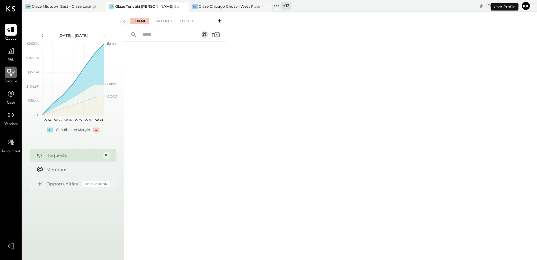
click at [12, 72] on icon at bounding box center [11, 72] width 8 height 8
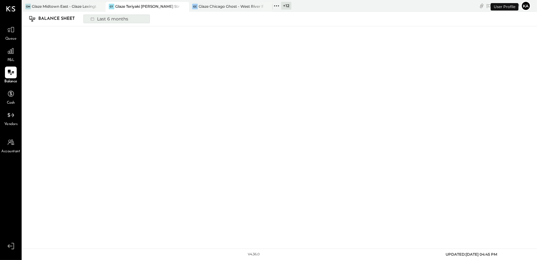
click at [132, 18] on button "Last 6 months" at bounding box center [116, 19] width 66 height 9
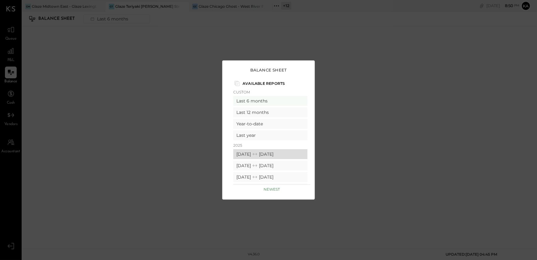
click at [258, 156] on icon at bounding box center [255, 154] width 6 height 6
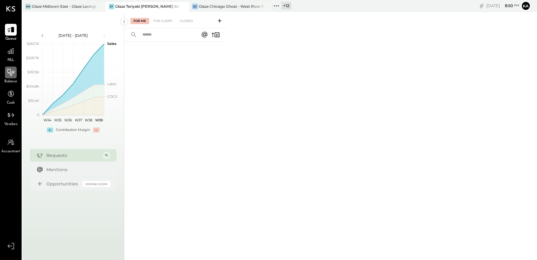
click at [10, 69] on icon at bounding box center [11, 72] width 8 height 8
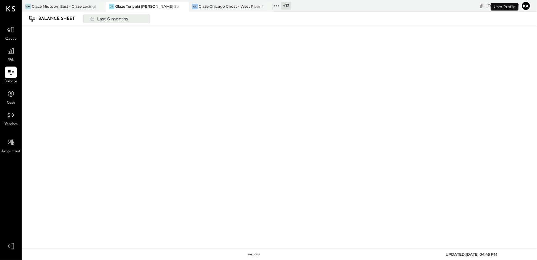
click at [111, 16] on div "Last 6 months" at bounding box center [109, 19] width 44 height 8
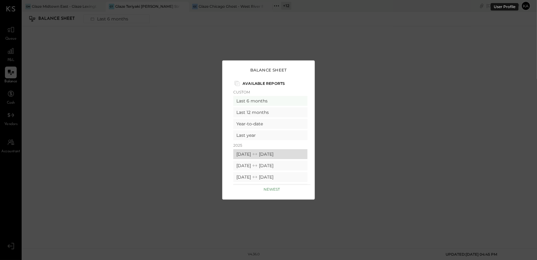
click at [256, 153] on div "[DATE] [DATE]" at bounding box center [270, 154] width 74 height 10
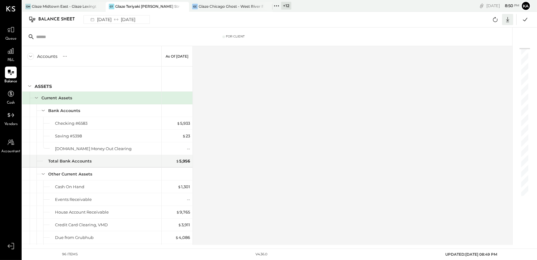
click at [507, 18] on icon at bounding box center [508, 19] width 8 height 8
click at [492, 54] on div "Excel" at bounding box center [488, 55] width 49 height 13
click at [55, 6] on div "Glaze Midtown East - Glaze Lexington One LLC" at bounding box center [64, 6] width 65 height 5
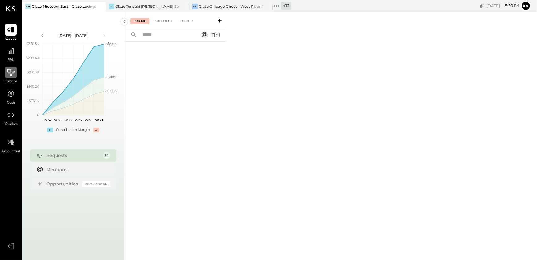
click at [10, 75] on icon at bounding box center [10, 72] width 7 height 6
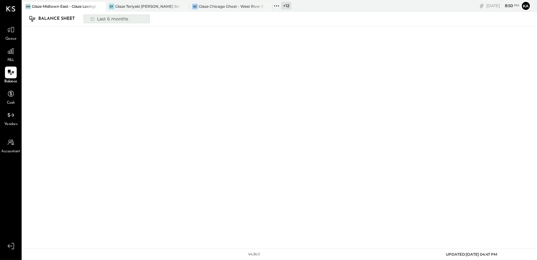
click at [136, 18] on button "Last 6 months" at bounding box center [116, 19] width 66 height 9
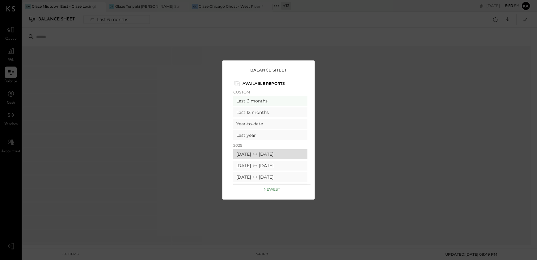
click at [252, 151] on div "[DATE] [DATE]" at bounding box center [270, 154] width 74 height 10
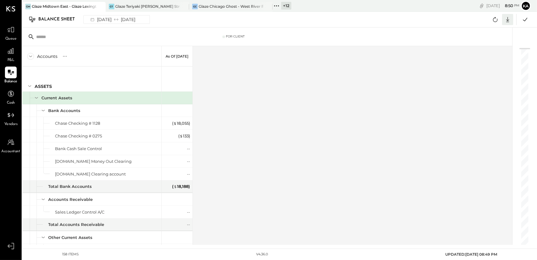
click at [507, 19] on icon at bounding box center [508, 19] width 8 height 8
click at [485, 58] on div "Excel" at bounding box center [488, 55] width 49 height 13
click at [274, 3] on icon at bounding box center [277, 6] width 8 height 8
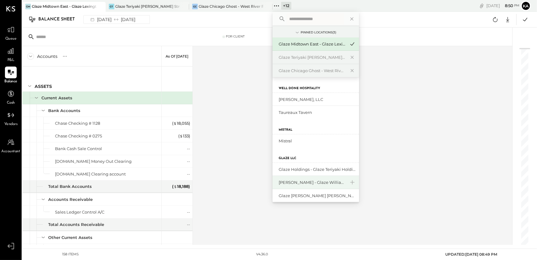
click at [311, 181] on div "[PERSON_NAME] - Glaze Williamsburg One LLC" at bounding box center [312, 182] width 67 height 6
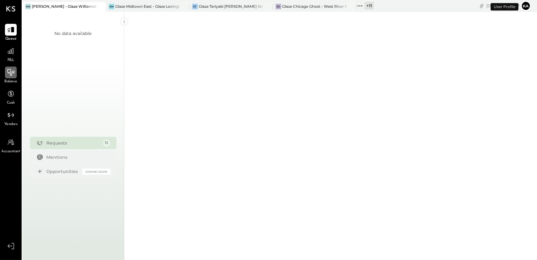
click at [8, 72] on icon at bounding box center [11, 72] width 8 height 8
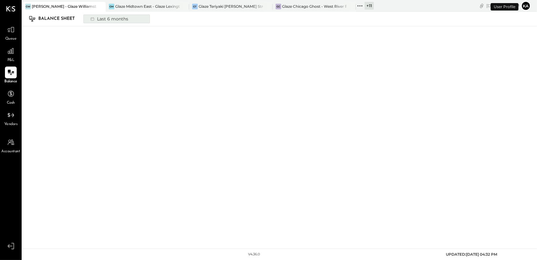
click at [136, 18] on button "Last 6 months" at bounding box center [116, 19] width 66 height 9
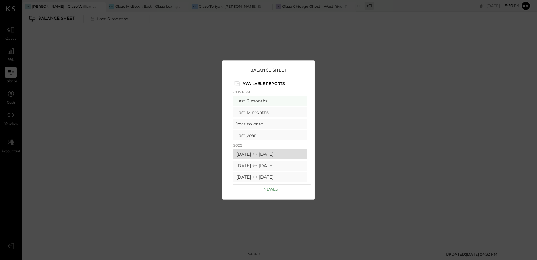
click at [255, 153] on div "[DATE] [DATE]" at bounding box center [270, 154] width 74 height 10
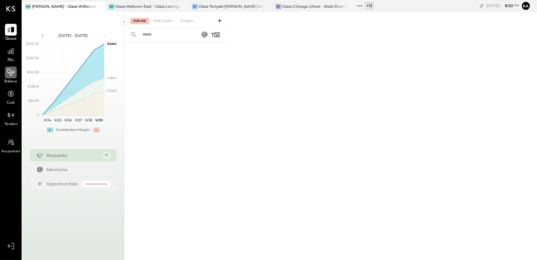
click at [10, 73] on icon at bounding box center [11, 72] width 8 height 8
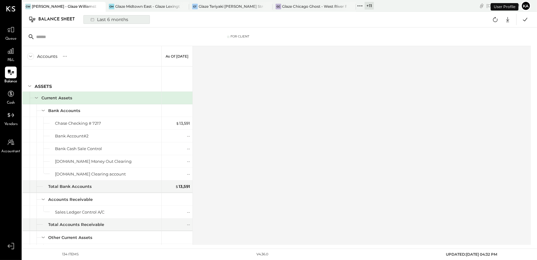
click at [132, 19] on button "Last 6 months" at bounding box center [116, 19] width 66 height 9
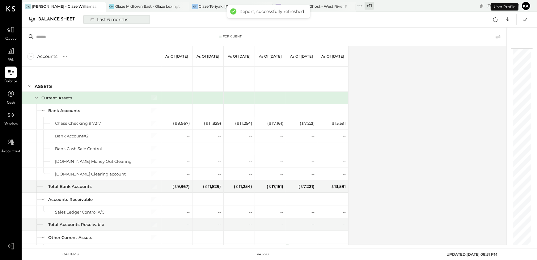
click at [125, 18] on div "Last 6 months" at bounding box center [109, 19] width 44 height 8
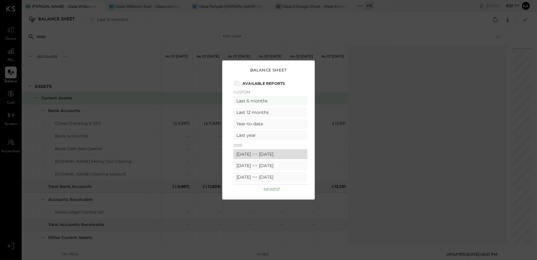
click at [251, 155] on div "[DATE] [DATE]" at bounding box center [270, 154] width 74 height 10
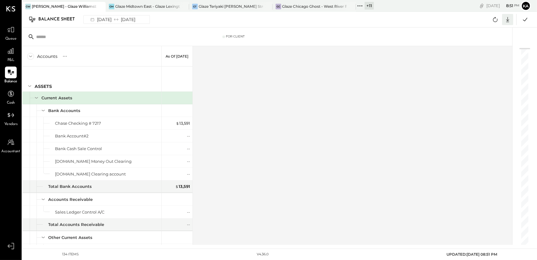
click at [508, 20] on icon at bounding box center [508, 19] width 8 height 8
click at [486, 54] on div "Excel" at bounding box center [488, 55] width 49 height 13
click at [321, 101] on div "Accounts S GL As of [DATE] ASSETS Current Assets Bank Accounts Chase Checking #…" at bounding box center [267, 145] width 491 height 199
click at [360, 6] on icon at bounding box center [360, 6] width 8 height 8
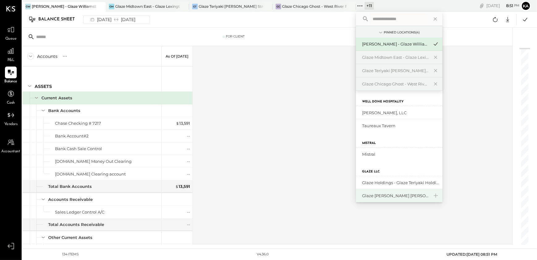
click at [379, 195] on div "Glaze [PERSON_NAME] [PERSON_NAME] LLC" at bounding box center [395, 196] width 67 height 6
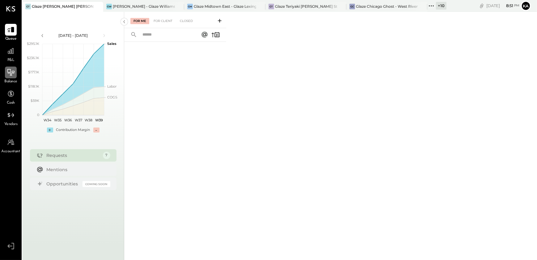
click at [8, 75] on icon at bounding box center [11, 72] width 8 height 8
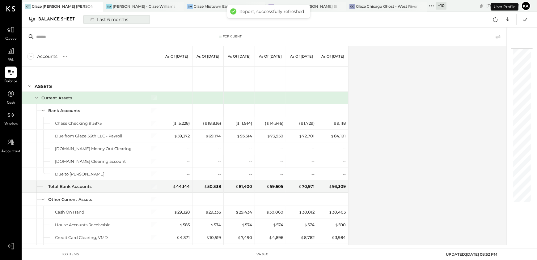
click at [127, 18] on div "Last 6 months" at bounding box center [109, 19] width 44 height 8
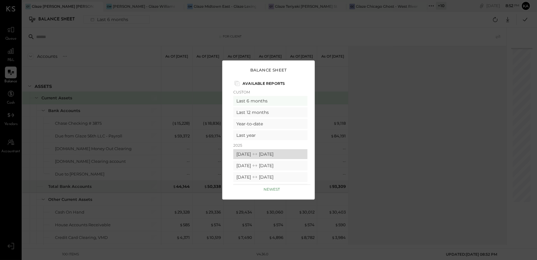
click at [250, 154] on div "[DATE] [DATE]" at bounding box center [270, 154] width 74 height 10
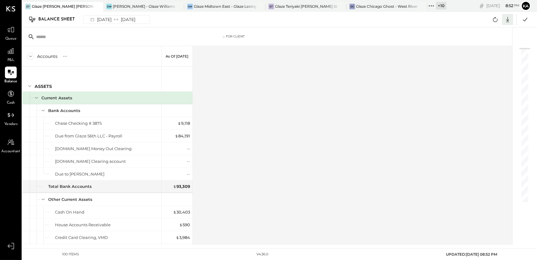
click at [509, 21] on icon at bounding box center [508, 19] width 8 height 8
click at [496, 53] on div "Excel" at bounding box center [488, 55] width 49 height 13
click at [322, 113] on div "Accounts S GL As of [DATE] ASSETS Current Assets Bank Accounts Chase Checking #…" at bounding box center [267, 145] width 491 height 199
click at [432, 6] on icon at bounding box center [431, 5] width 1 height 1
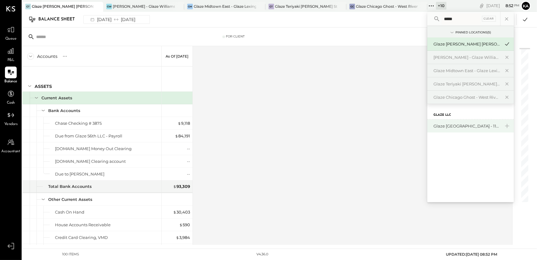
type input "*****"
click at [464, 125] on div "Glaze [GEOGRAPHIC_DATA] - 110 Uni" at bounding box center [467, 126] width 67 height 6
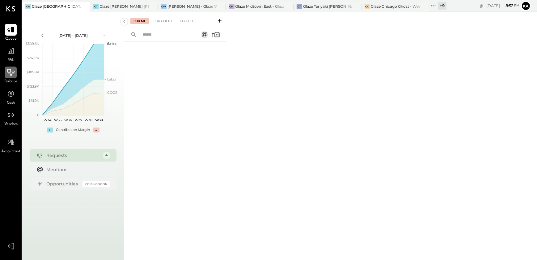
click at [12, 72] on icon at bounding box center [11, 72] width 8 height 8
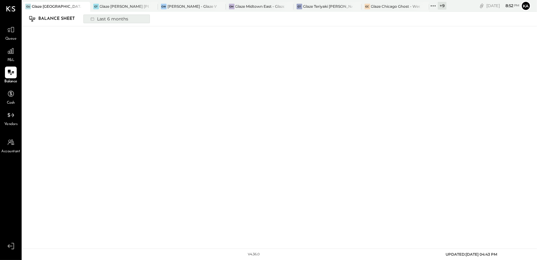
click at [127, 19] on div "Last 6 months" at bounding box center [109, 19] width 44 height 8
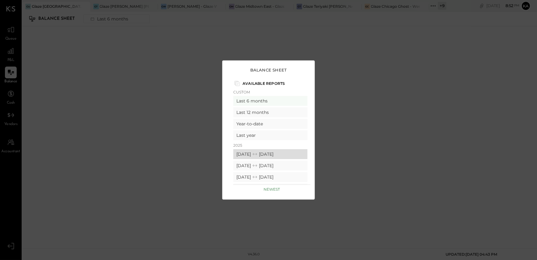
click at [252, 152] on div "[DATE] [DATE]" at bounding box center [270, 154] width 74 height 10
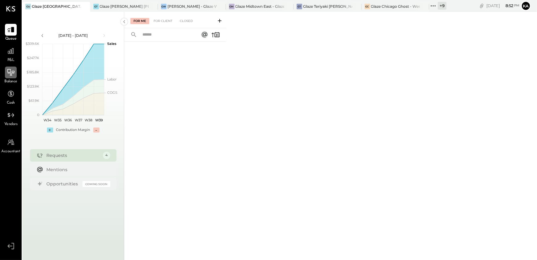
click at [12, 76] on icon at bounding box center [11, 72] width 8 height 8
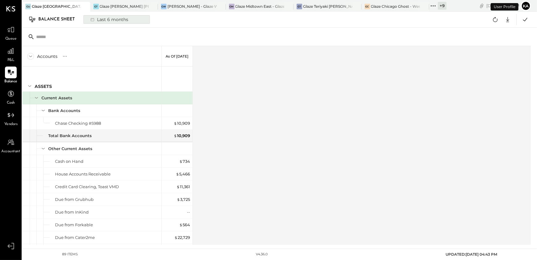
click at [124, 18] on div "Last 6 months" at bounding box center [109, 19] width 44 height 8
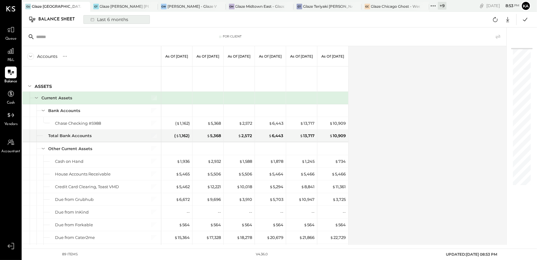
click at [126, 18] on div "Last 6 months" at bounding box center [109, 19] width 44 height 8
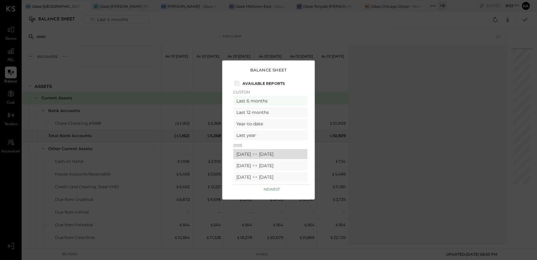
click at [257, 155] on div "[DATE] [DATE]" at bounding box center [270, 154] width 74 height 10
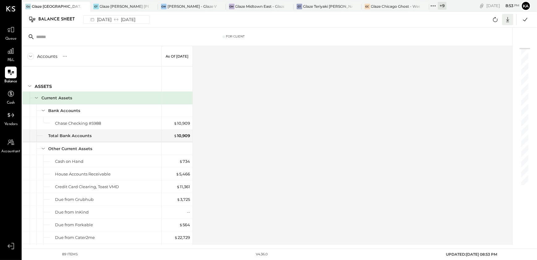
click at [509, 19] on icon at bounding box center [508, 19] width 8 height 8
click at [494, 54] on div "Excel" at bounding box center [488, 55] width 49 height 13
click at [355, 60] on div "Accounts S GL As of [DATE] ASSETS Current Assets Bank Accounts Chase Checking #…" at bounding box center [267, 145] width 491 height 199
click at [430, 5] on icon at bounding box center [434, 6] width 8 height 8
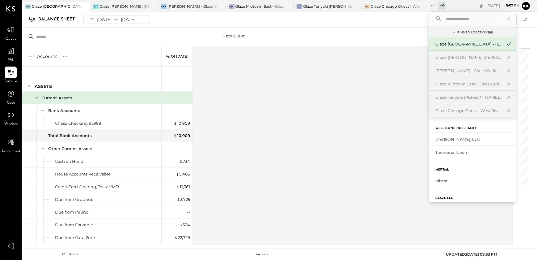
click at [469, 18] on input "text" at bounding box center [473, 18] width 58 height 11
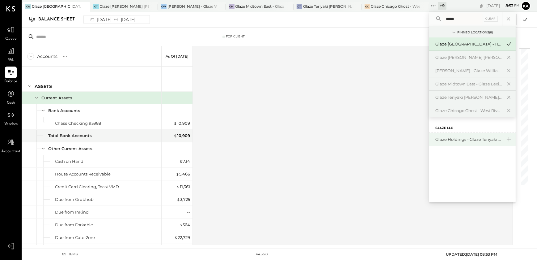
type input "*****"
click at [463, 139] on div "Glaze Holdings - Glaze Teriyaki Holdings LLC" at bounding box center [469, 139] width 67 height 6
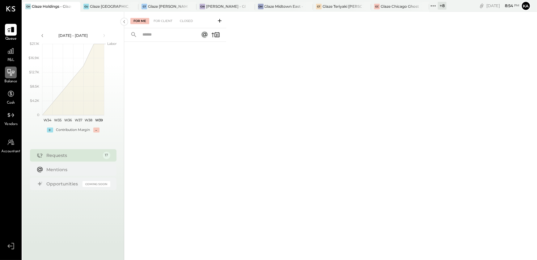
click at [12, 71] on icon at bounding box center [10, 72] width 7 height 6
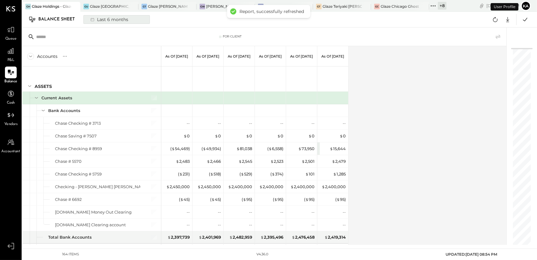
click at [126, 19] on div "Last 6 months" at bounding box center [109, 19] width 44 height 8
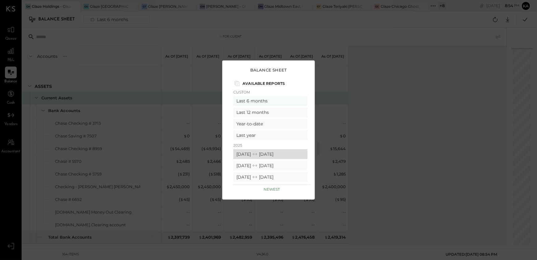
click at [259, 151] on div "[DATE] [DATE]" at bounding box center [270, 154] width 74 height 10
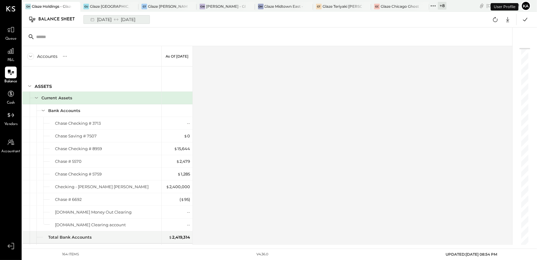
click at [102, 18] on div "[DATE] [DATE]" at bounding box center [112, 19] width 51 height 8
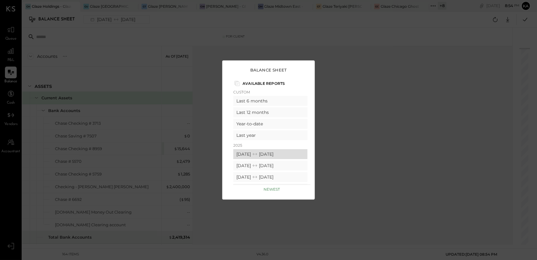
click at [257, 152] on div "[DATE] [DATE]" at bounding box center [270, 154] width 74 height 10
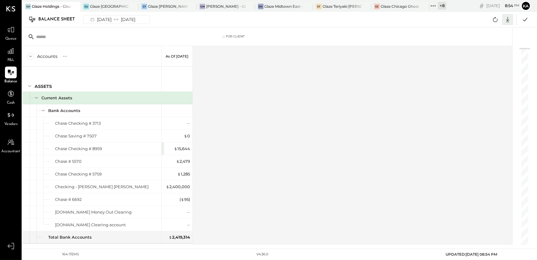
click at [508, 19] on icon at bounding box center [508, 19] width 3 height 5
click at [492, 53] on div "Excel" at bounding box center [488, 55] width 49 height 13
drag, startPoint x: 386, startPoint y: 85, endPoint x: 397, endPoint y: 90, distance: 11.7
click at [386, 85] on div "Accounts S GL As of [DATE] ASSETS Current Assets Bank Accounts Chase Checking #…" at bounding box center [267, 145] width 491 height 199
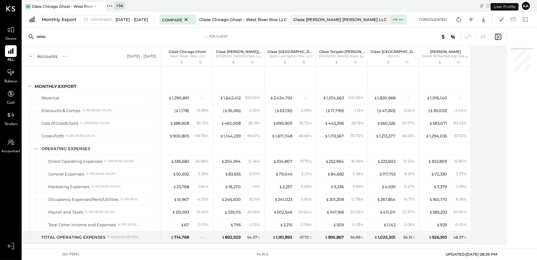
click at [226, 20] on div "Glaze Chicago Ghost - West River Rice LLC" at bounding box center [243, 20] width 88 height 6
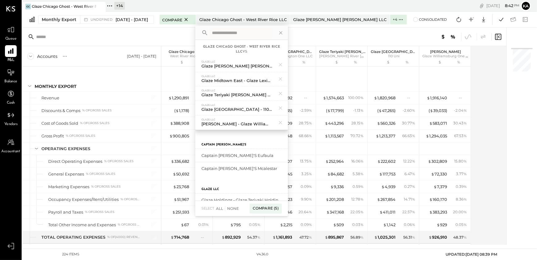
drag, startPoint x: 340, startPoint y: 38, endPoint x: 299, endPoint y: 38, distance: 40.8
click at [340, 38] on div at bounding box center [401, 37] width 204 height 8
click at [109, 6] on icon at bounding box center [109, 5] width 1 height 1
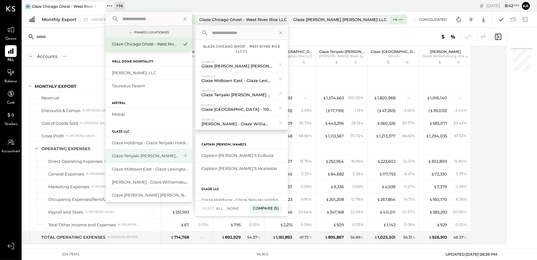
click at [149, 156] on div "Glaze Teriyaki [PERSON_NAME] Street - [PERSON_NAME] River [PERSON_NAME] LLC" at bounding box center [145, 156] width 67 height 6
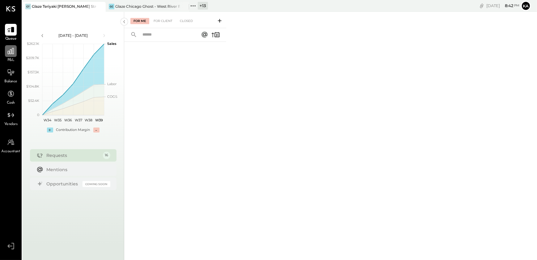
click at [12, 52] on icon at bounding box center [11, 51] width 8 height 8
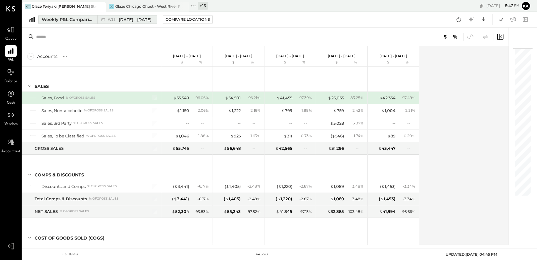
click at [88, 18] on div "Weekly P&L Comparison" at bounding box center [68, 19] width 52 height 6
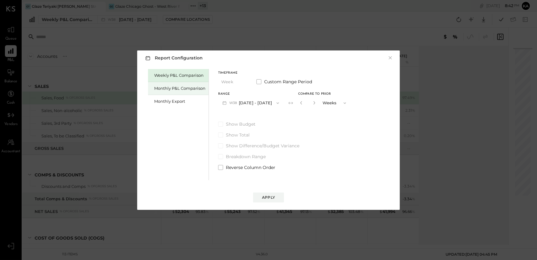
click at [171, 87] on div "Monthly P&L Comparison" at bounding box center [179, 88] width 51 height 6
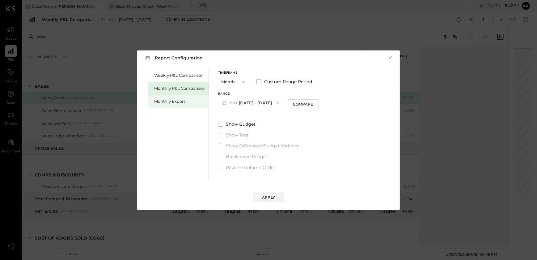
click at [191, 101] on div "Monthly Export" at bounding box center [179, 101] width 51 height 6
click at [268, 197] on div "Apply" at bounding box center [268, 197] width 13 height 5
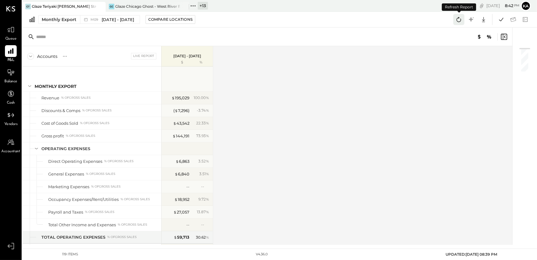
click at [460, 20] on icon at bounding box center [459, 19] width 8 height 8
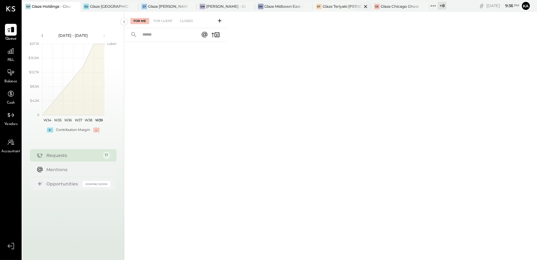
click at [342, 6] on div "Glaze Teriyaki [PERSON_NAME] Street - [PERSON_NAME] River [PERSON_NAME] LLC" at bounding box center [342, 6] width 39 height 5
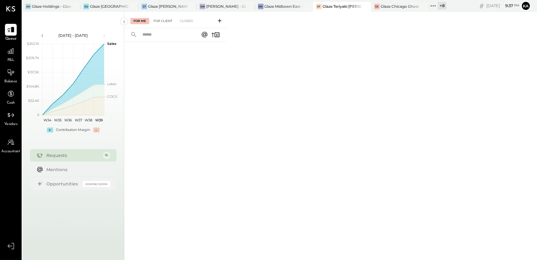
click at [163, 21] on div "For Client" at bounding box center [163, 21] width 25 height 6
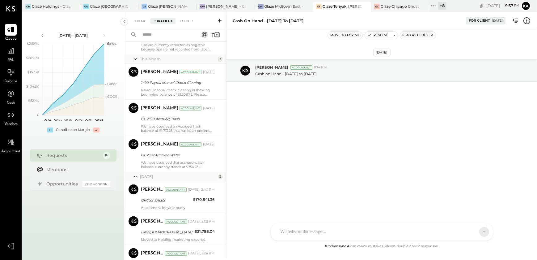
scroll to position [496, 0]
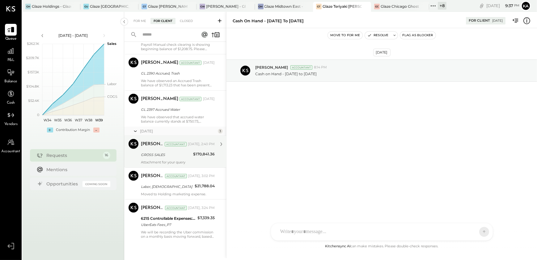
click at [175, 161] on div "Attachment for your query" at bounding box center [178, 162] width 74 height 4
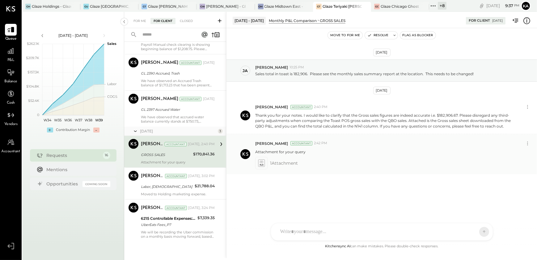
click at [263, 162] on icon at bounding box center [261, 161] width 3 height 2
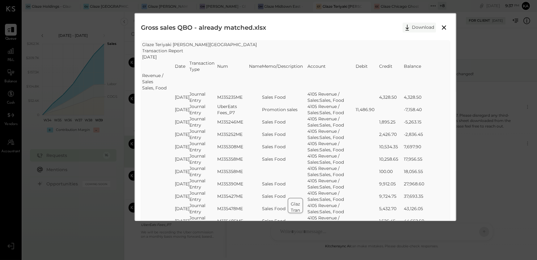
click at [416, 28] on button "Download" at bounding box center [419, 28] width 33 height 10
click at [517, 40] on div "Gross sales QBO - already matched.xlsx Download SheetJS Table Export Glaze Teri…" at bounding box center [268, 130] width 537 height 260
